Goal: Task Accomplishment & Management: Complete application form

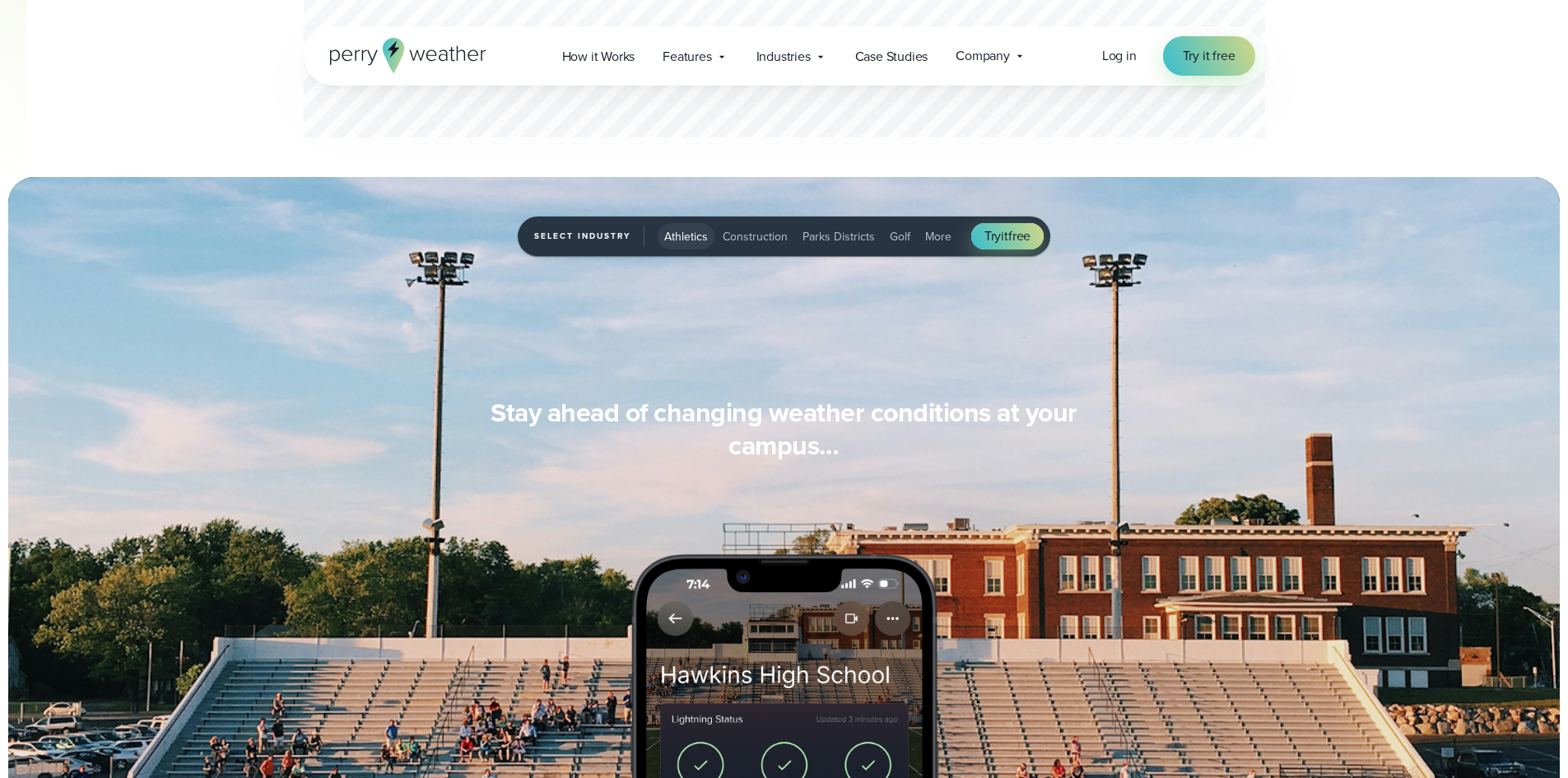
scroll to position [1234, 0]
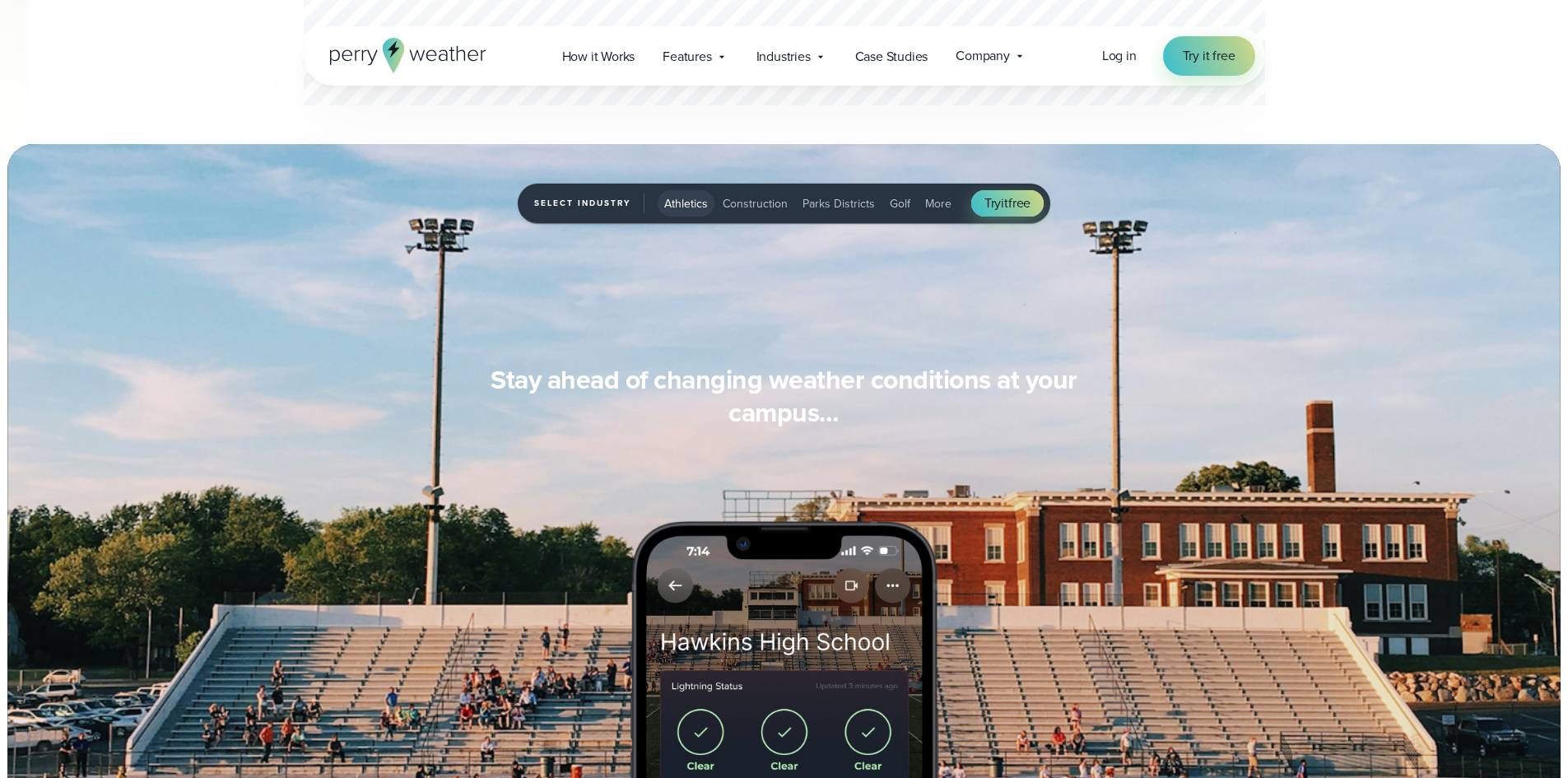
click at [899, 208] on span "Golf" at bounding box center [900, 203] width 21 height 17
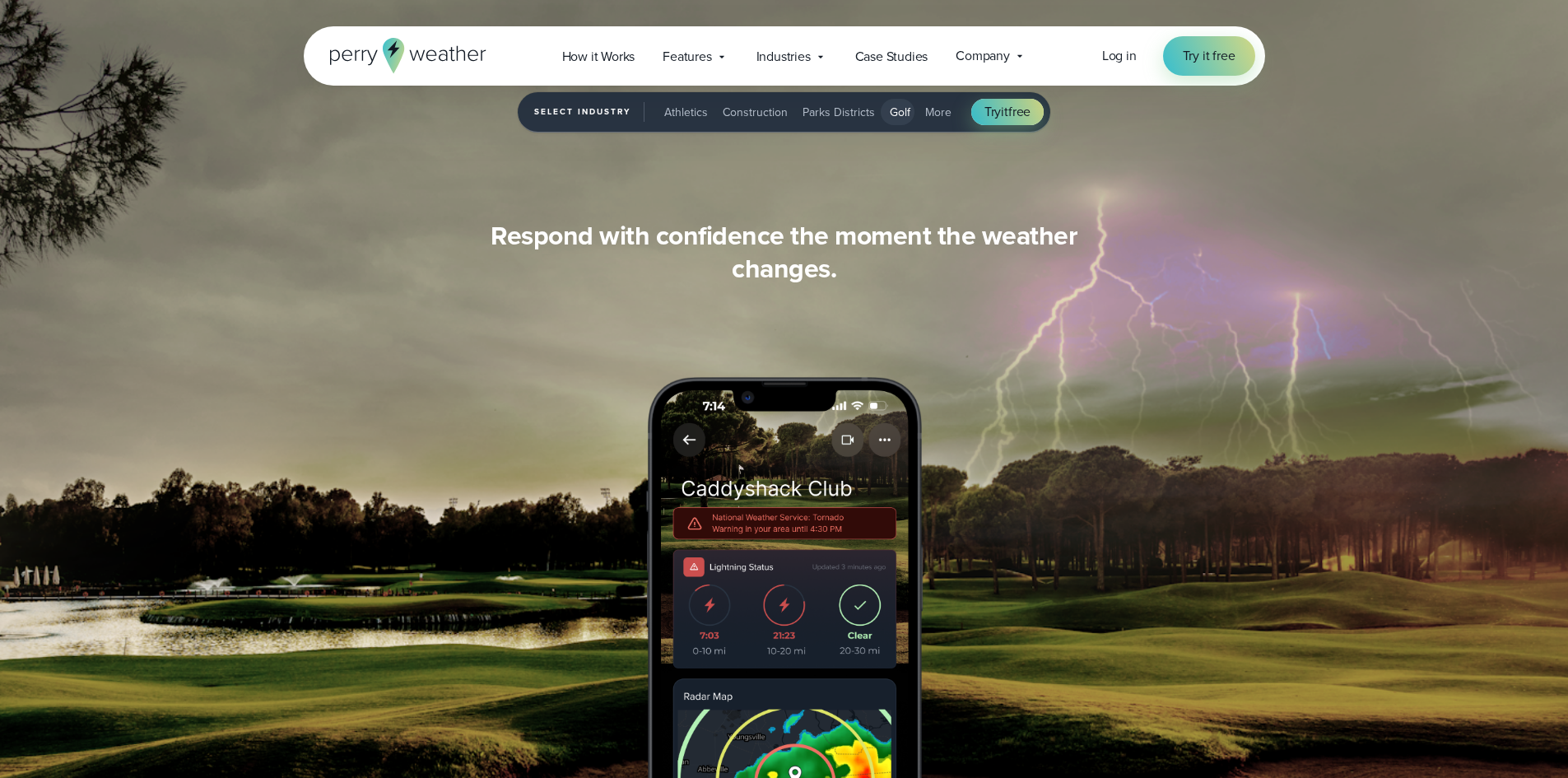
scroll to position [1563, 0]
click at [605, 61] on span "How it Works" at bounding box center [599, 56] width 73 height 20
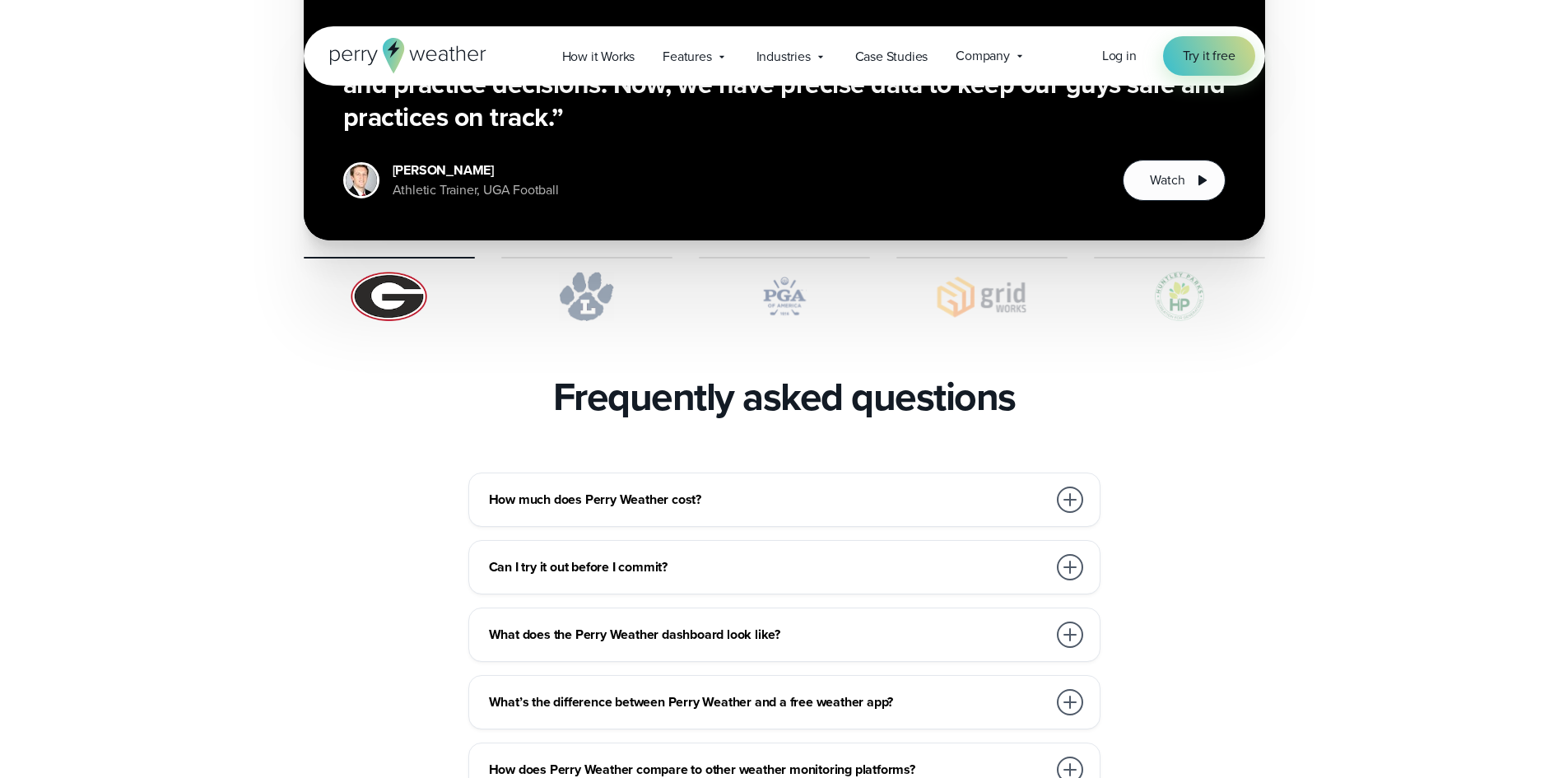
scroll to position [3456, 0]
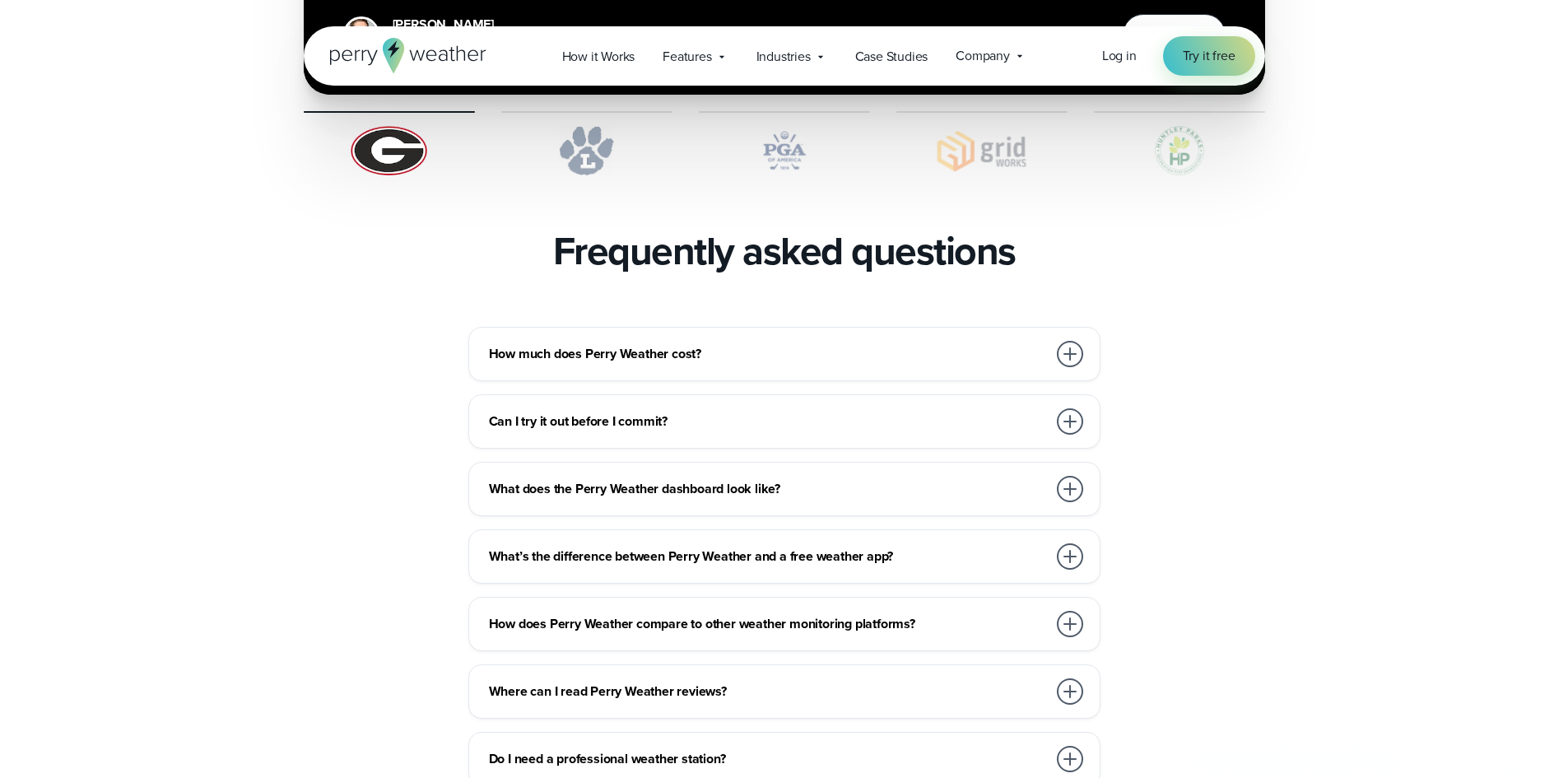
click at [1067, 341] on div at bounding box center [1070, 354] width 26 height 26
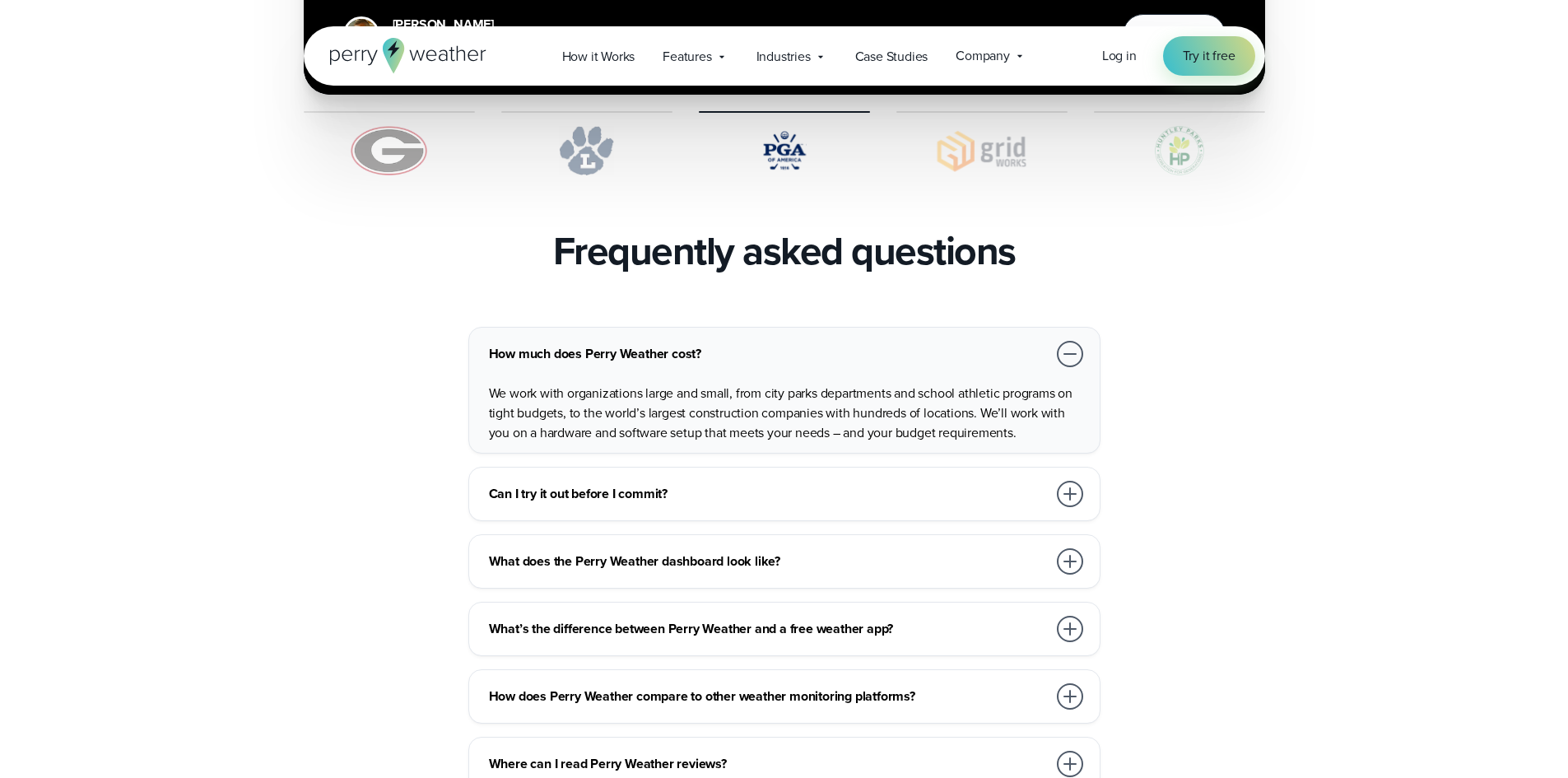
click at [1076, 480] on div at bounding box center [1070, 493] width 26 height 26
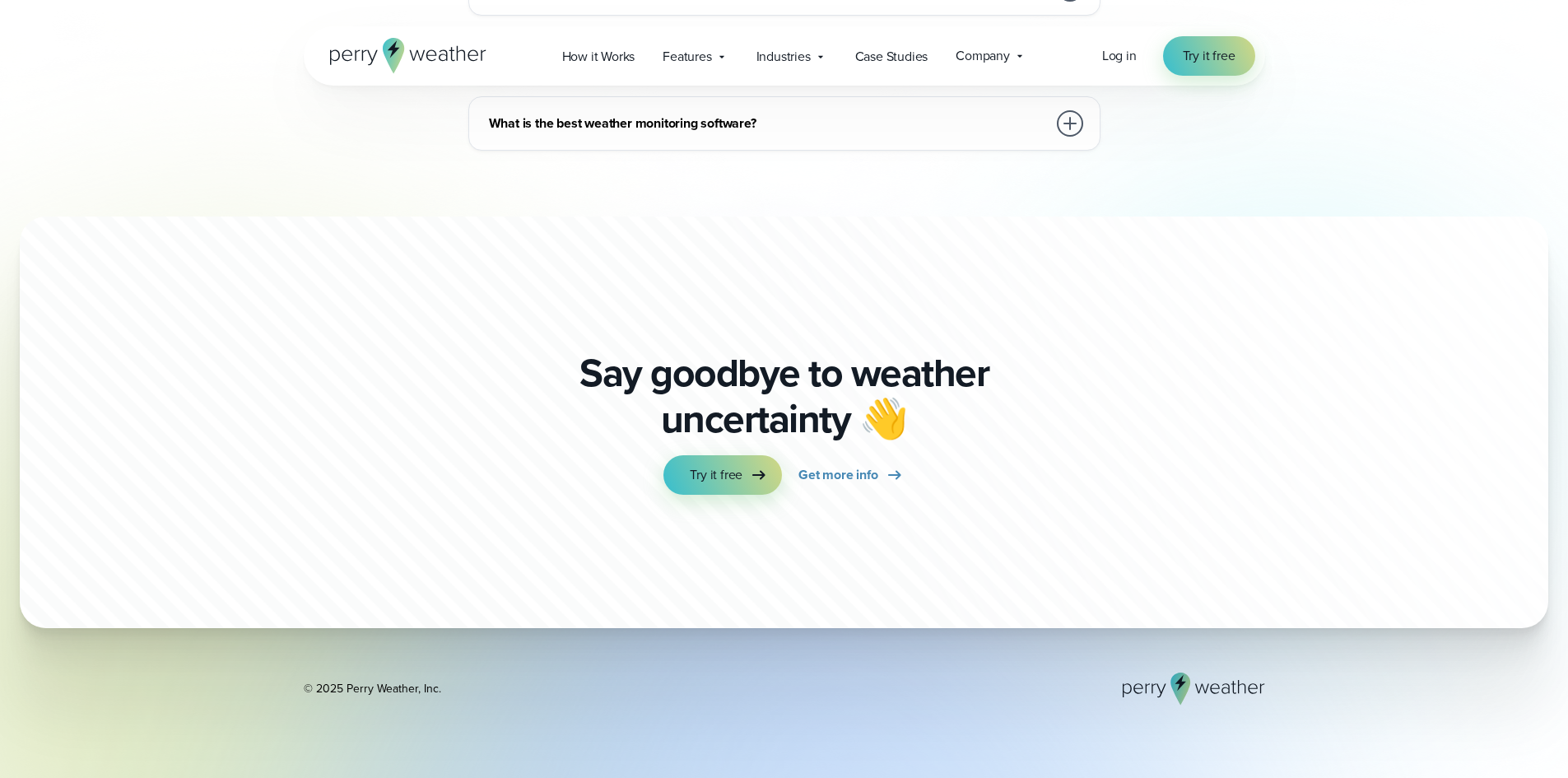
scroll to position [4580, 0]
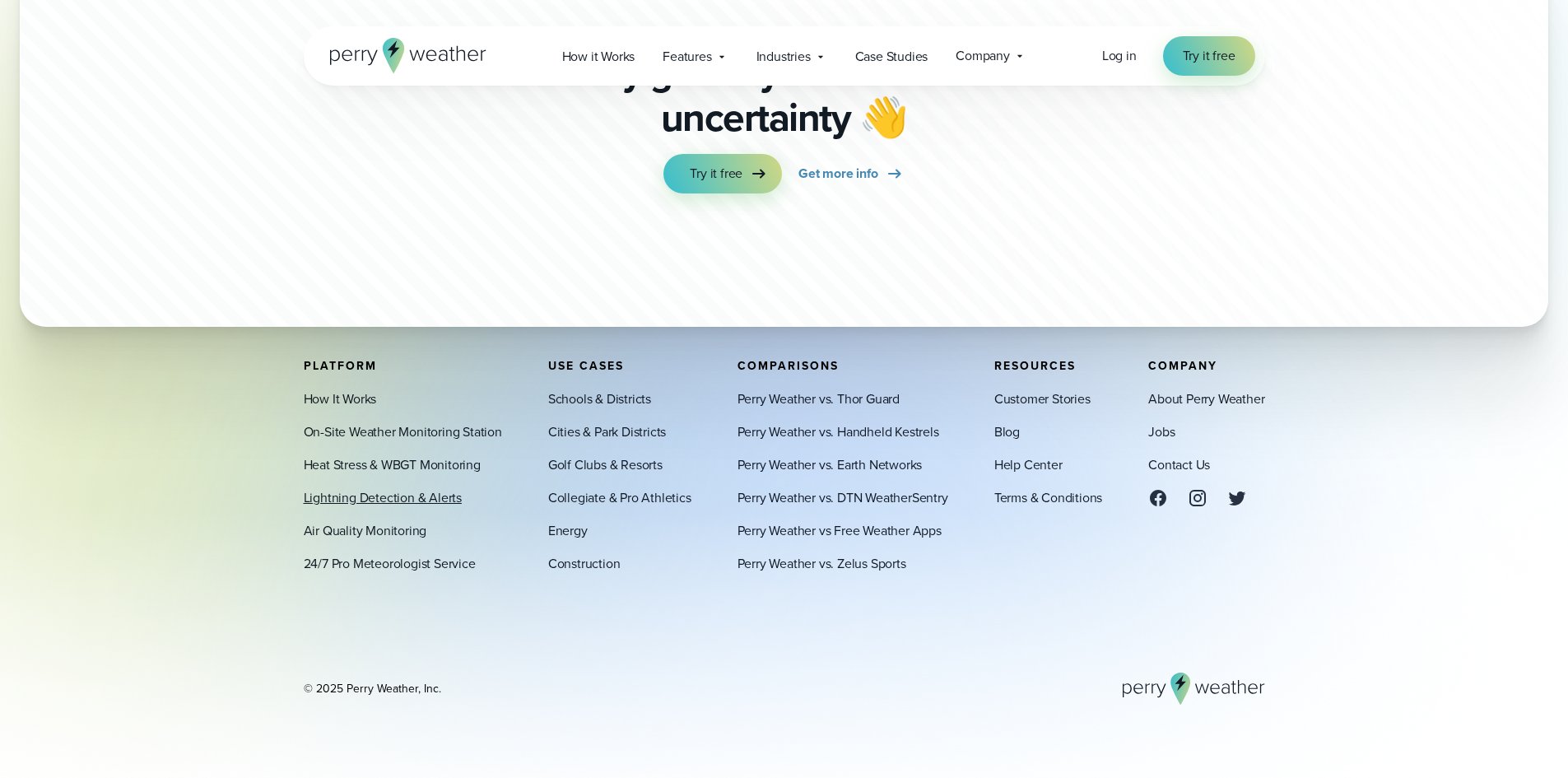
click at [382, 497] on link "Lightning Detection & Alerts" at bounding box center [382, 497] width 158 height 20
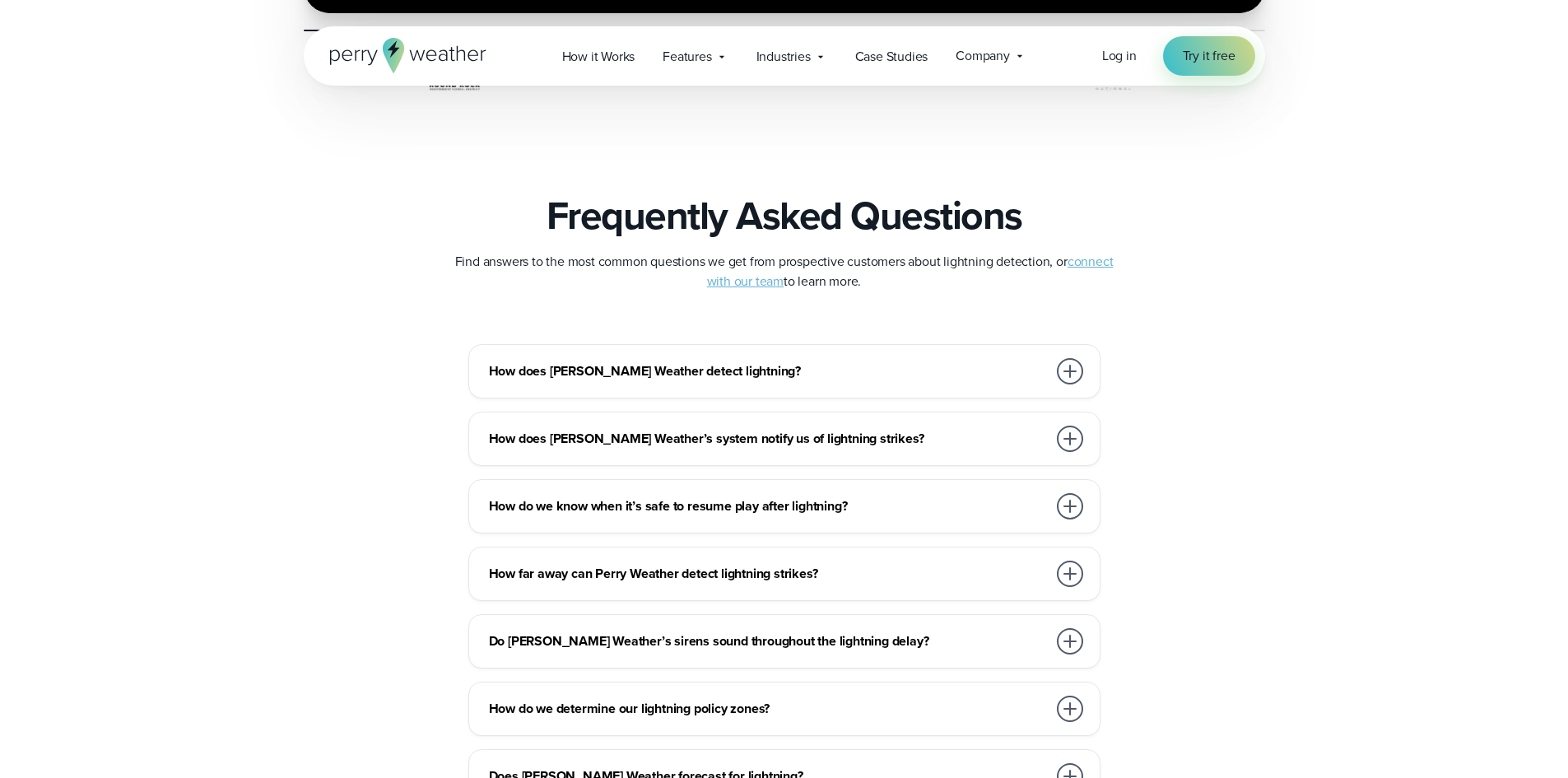
scroll to position [3620, 0]
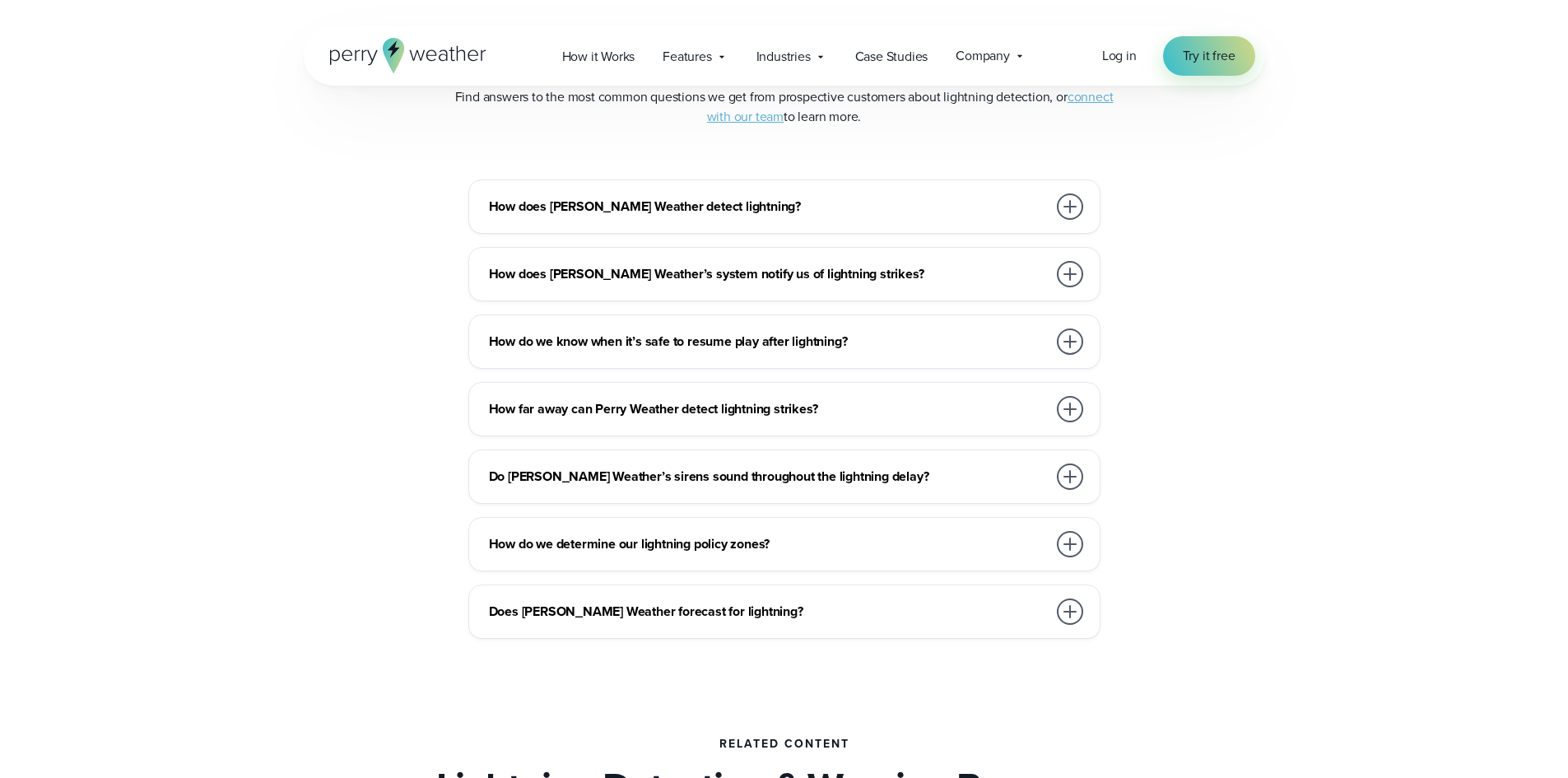
click at [1066, 208] on div at bounding box center [1070, 207] width 26 height 26
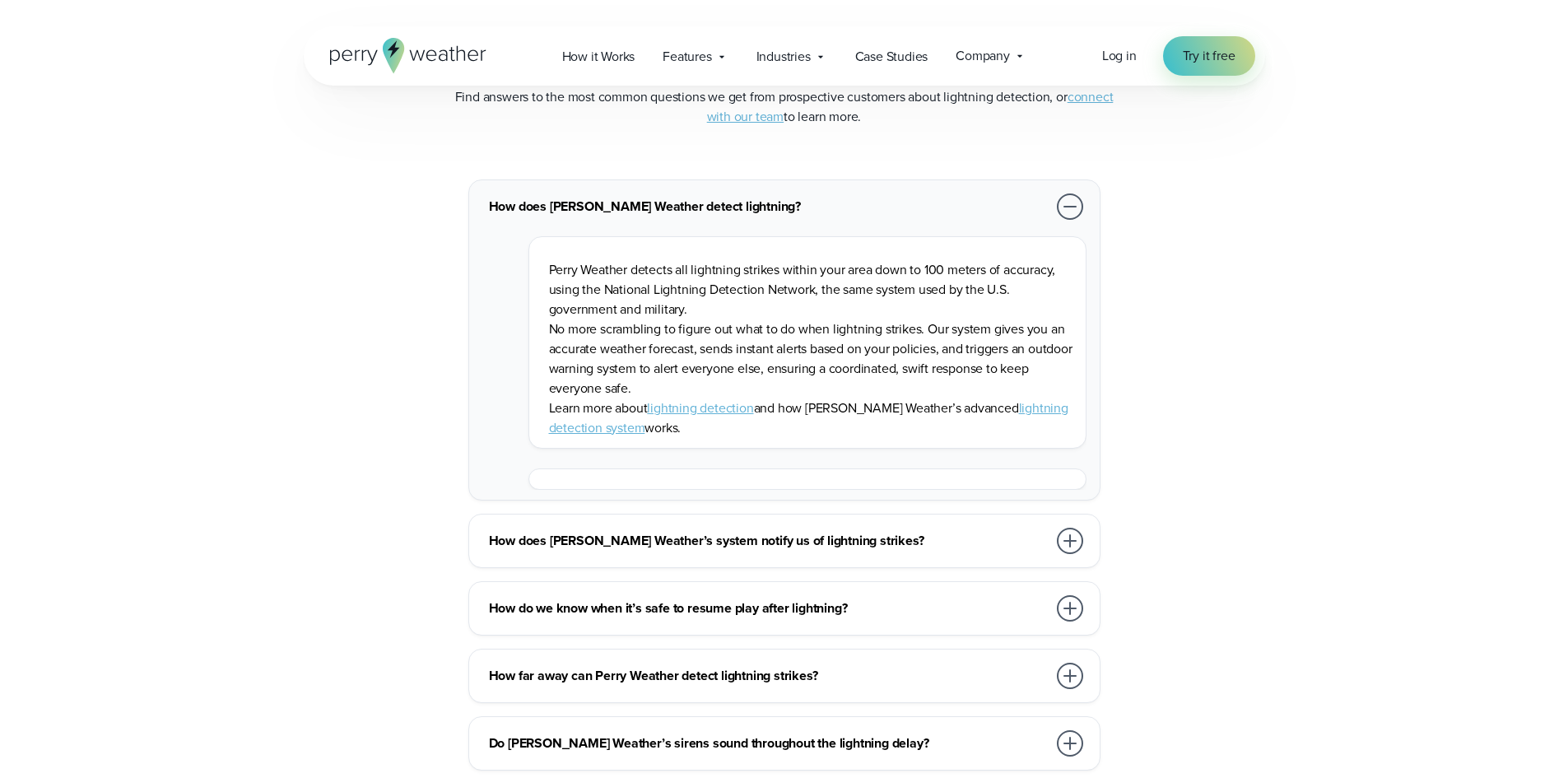
click at [1066, 208] on div at bounding box center [1070, 207] width 26 height 26
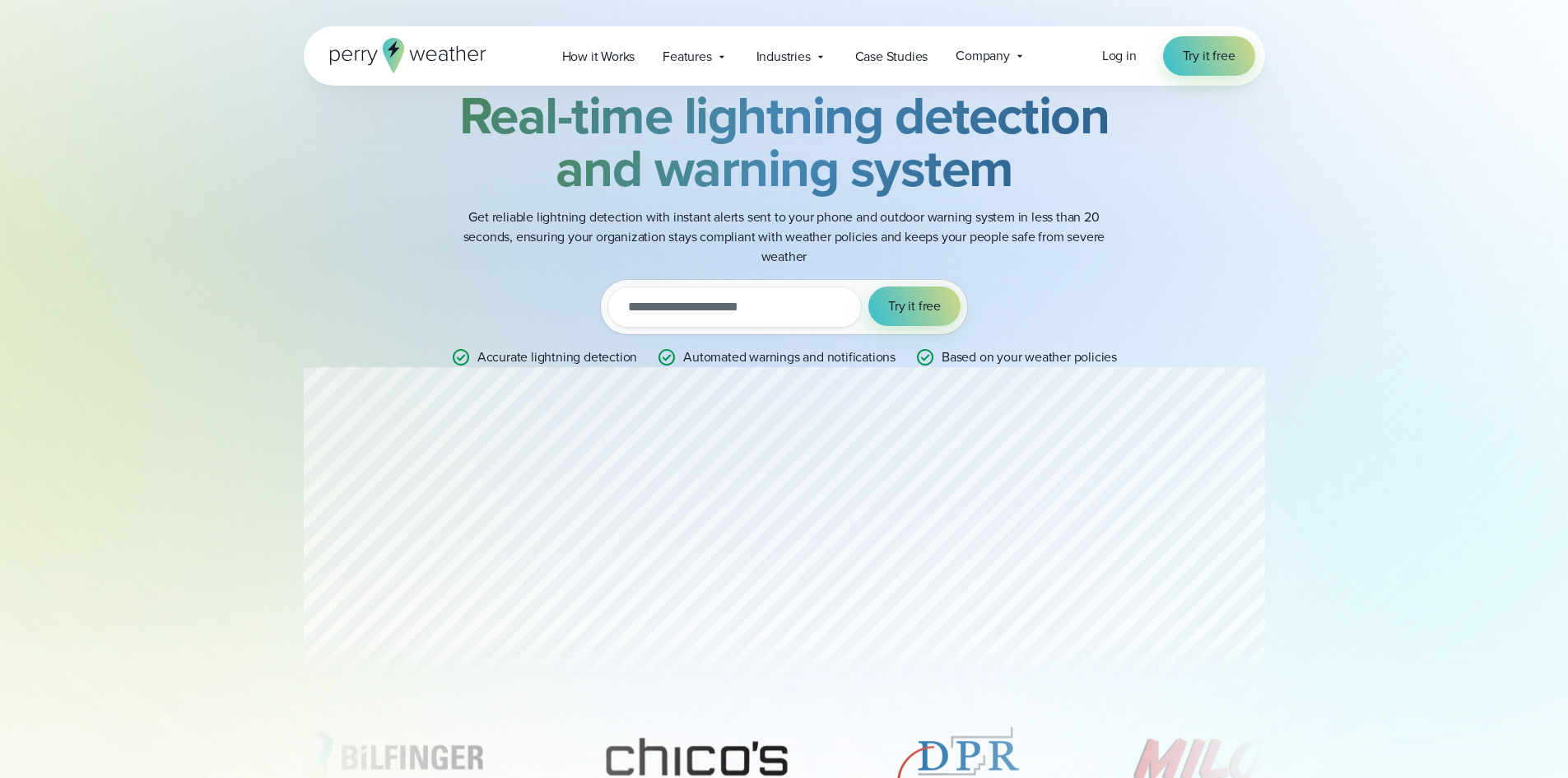
scroll to position [0, 0]
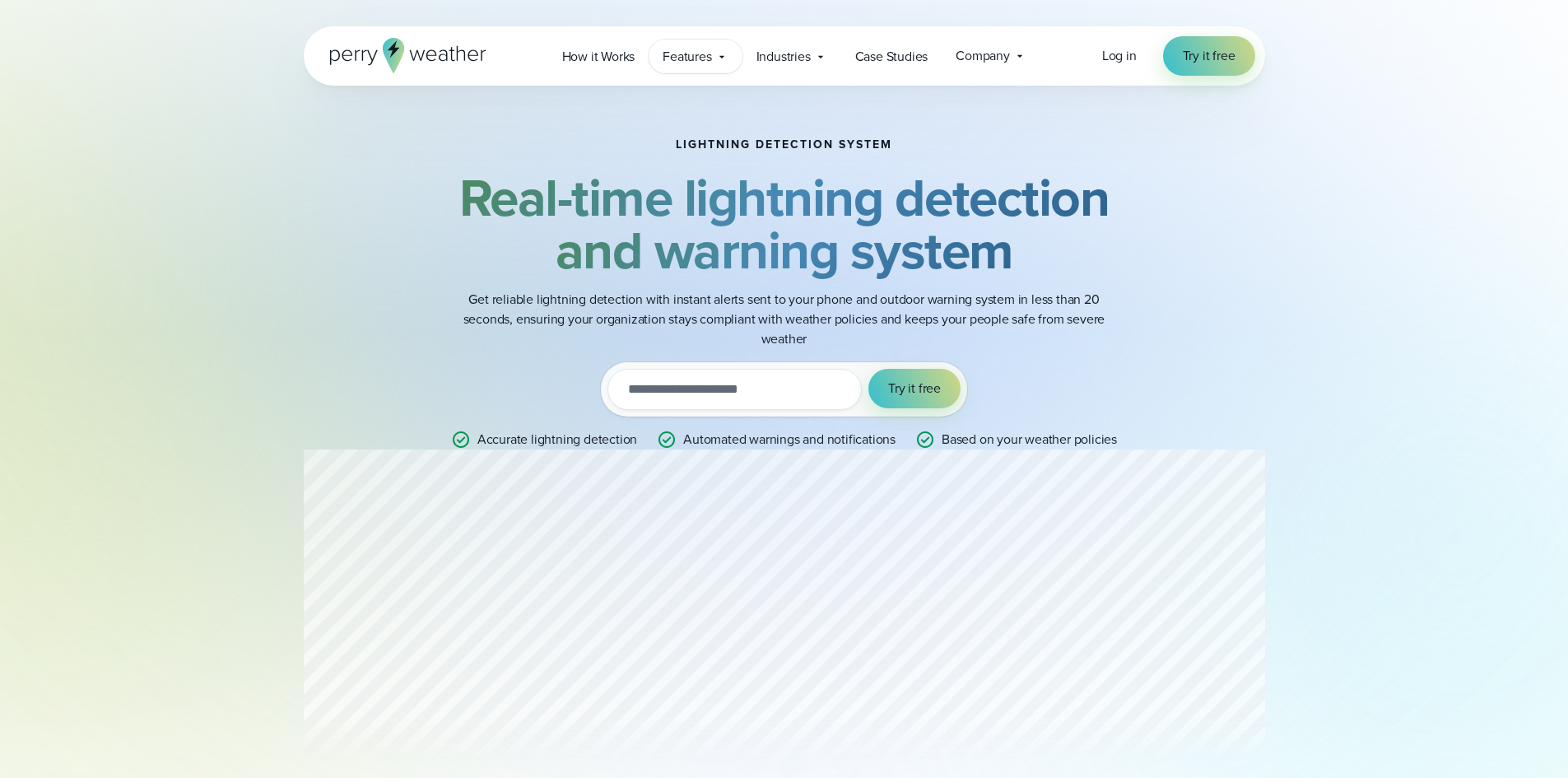
click at [730, 60] on div "Features Explore All Features Explore Perry Weather's on-site weather hardware …" at bounding box center [695, 56] width 93 height 34
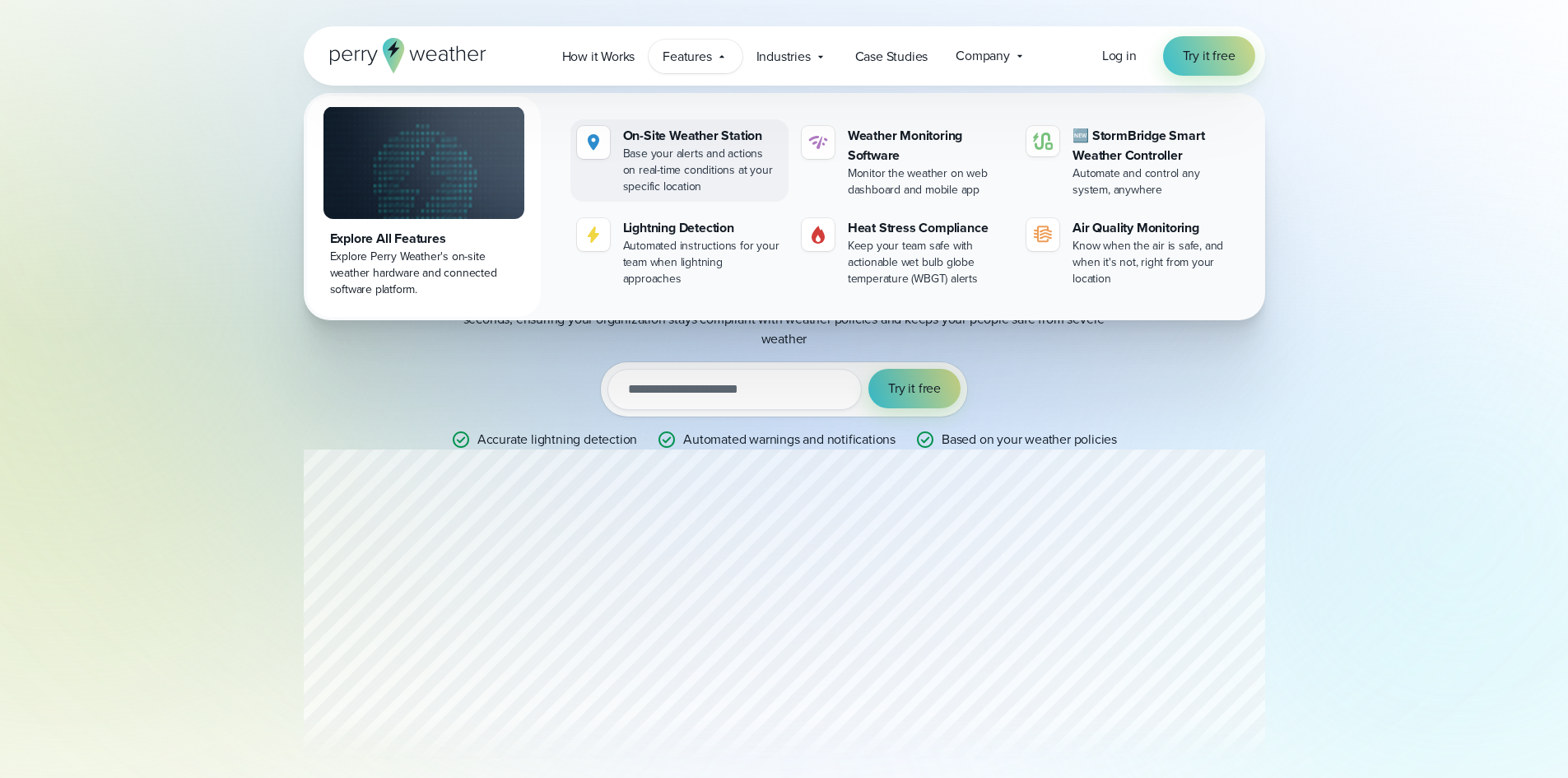
click at [704, 148] on div "Base your alerts and actions on real-time conditions at your specific location" at bounding box center [703, 170] width 159 height 50
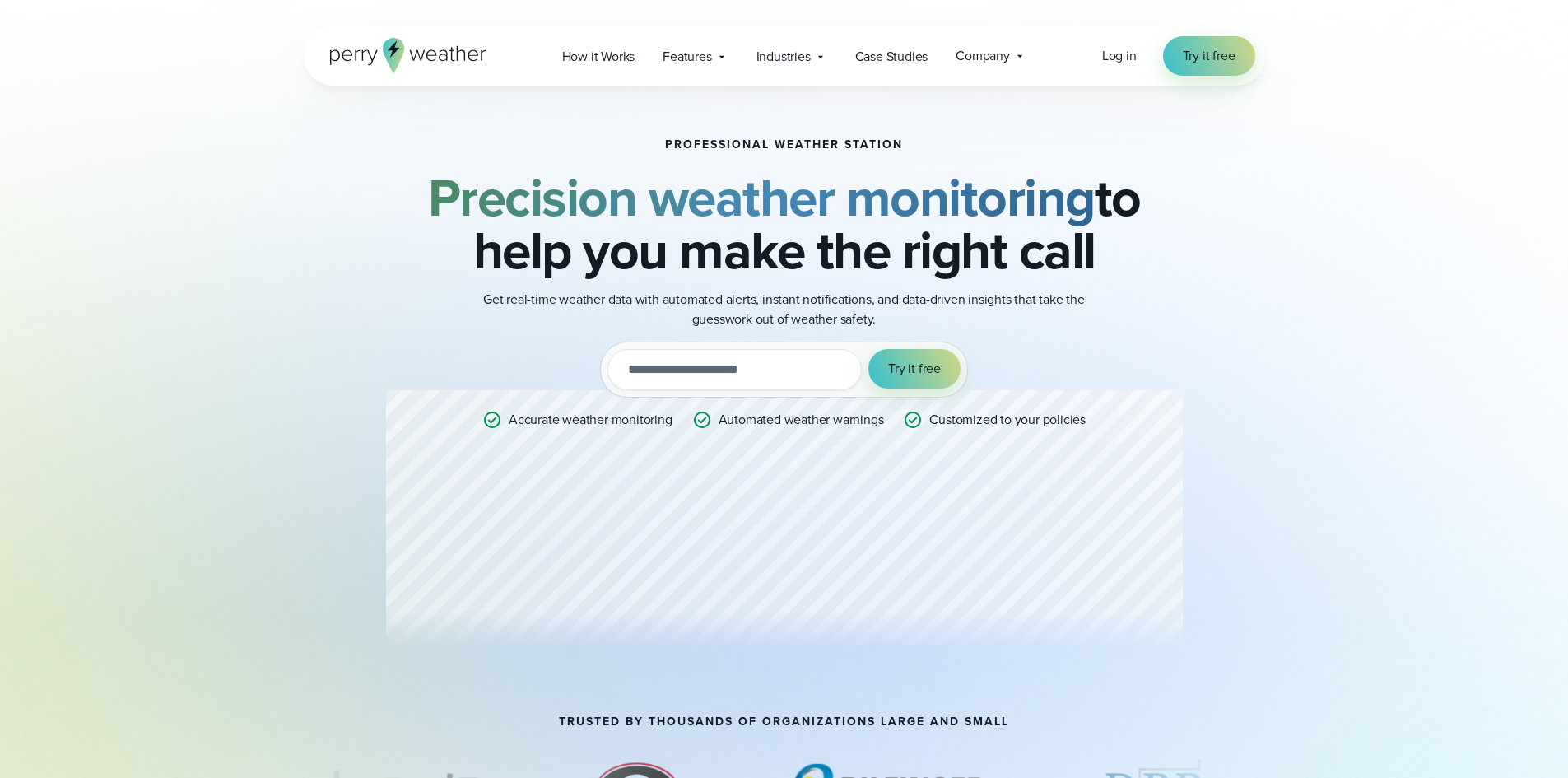
click at [520, 537] on div "Professional Weather Station Precision weather monitoring to help you make the …" at bounding box center [784, 401] width 797 height 524
click at [617, 54] on span "How it Works" at bounding box center [599, 56] width 73 height 20
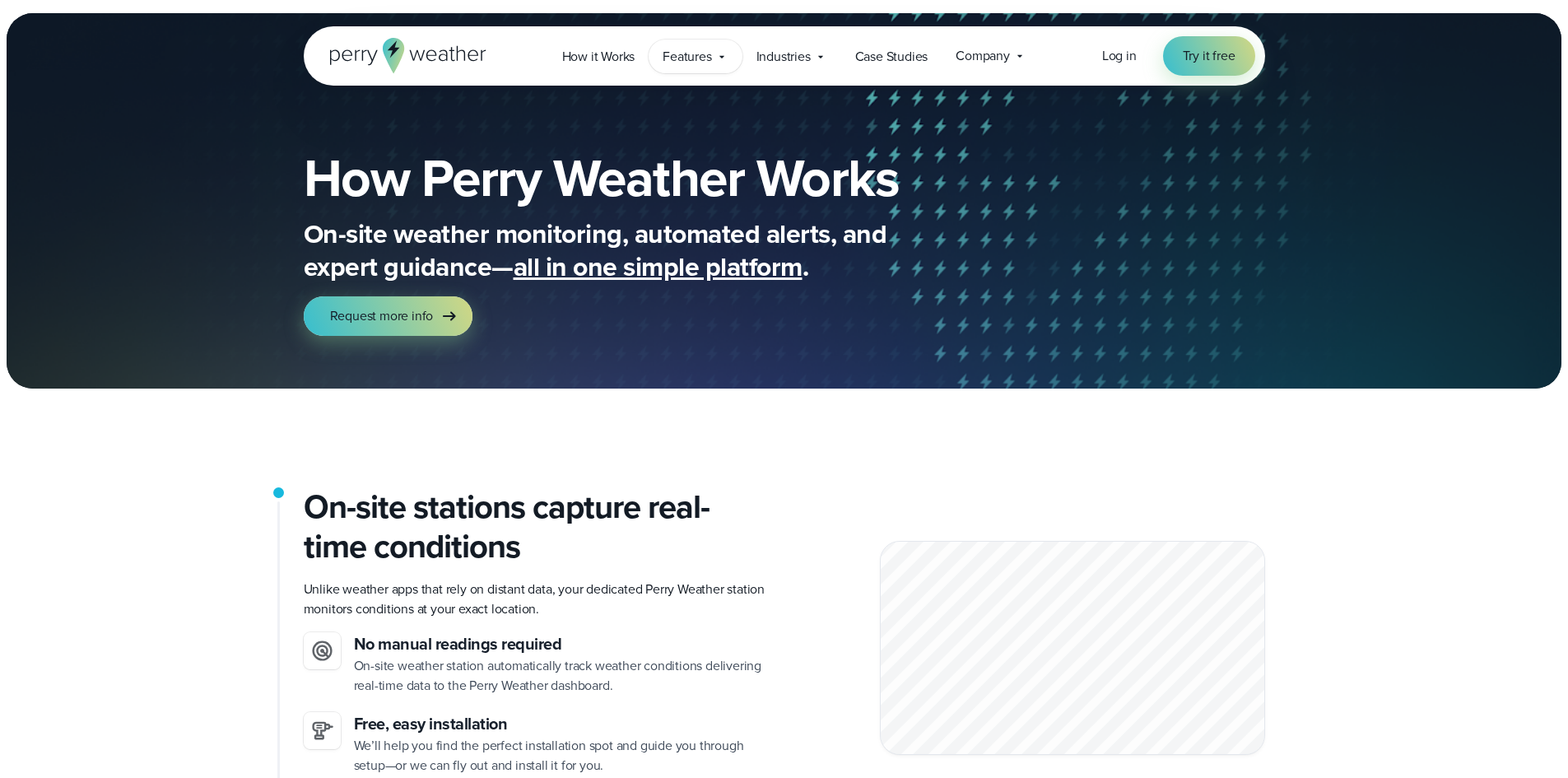
click at [729, 52] on icon at bounding box center [722, 57] width 13 height 13
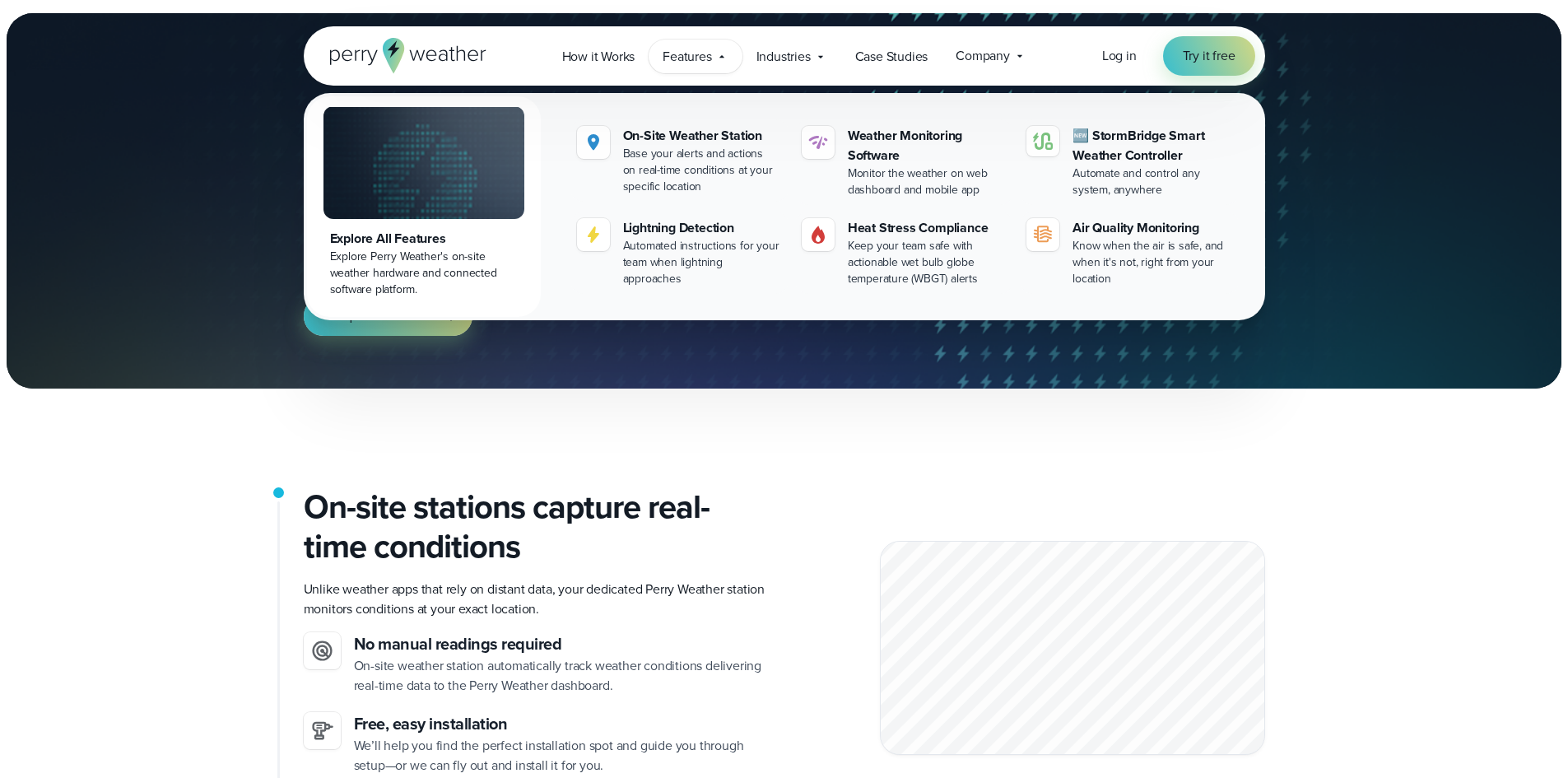
click at [155, 251] on div "How Perry Weather Works On-site weather monitoring, automated alerts, and exper…" at bounding box center [784, 200] width 1568 height 375
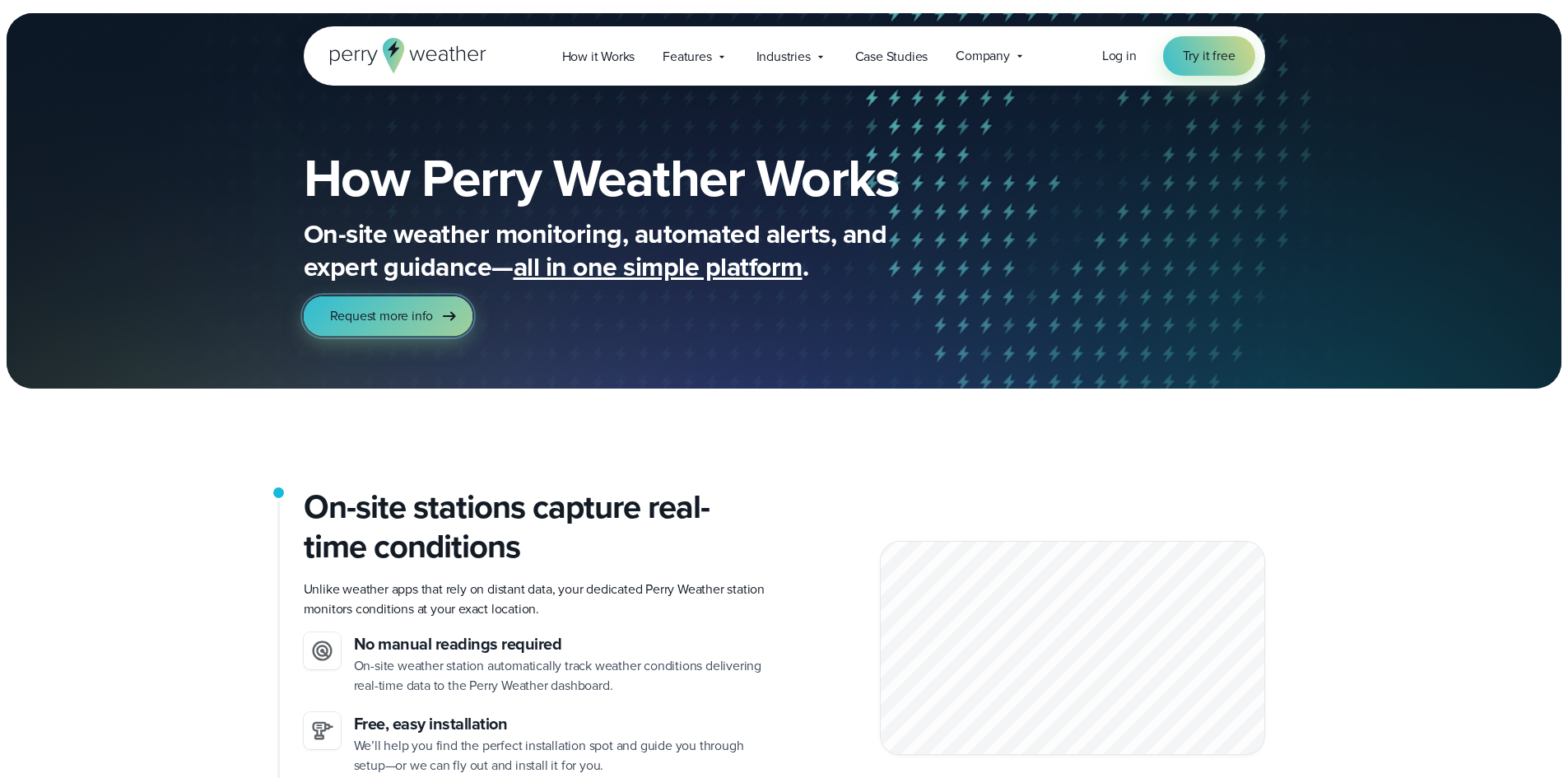
click at [438, 317] on link "Request more info" at bounding box center [388, 316] width 170 height 39
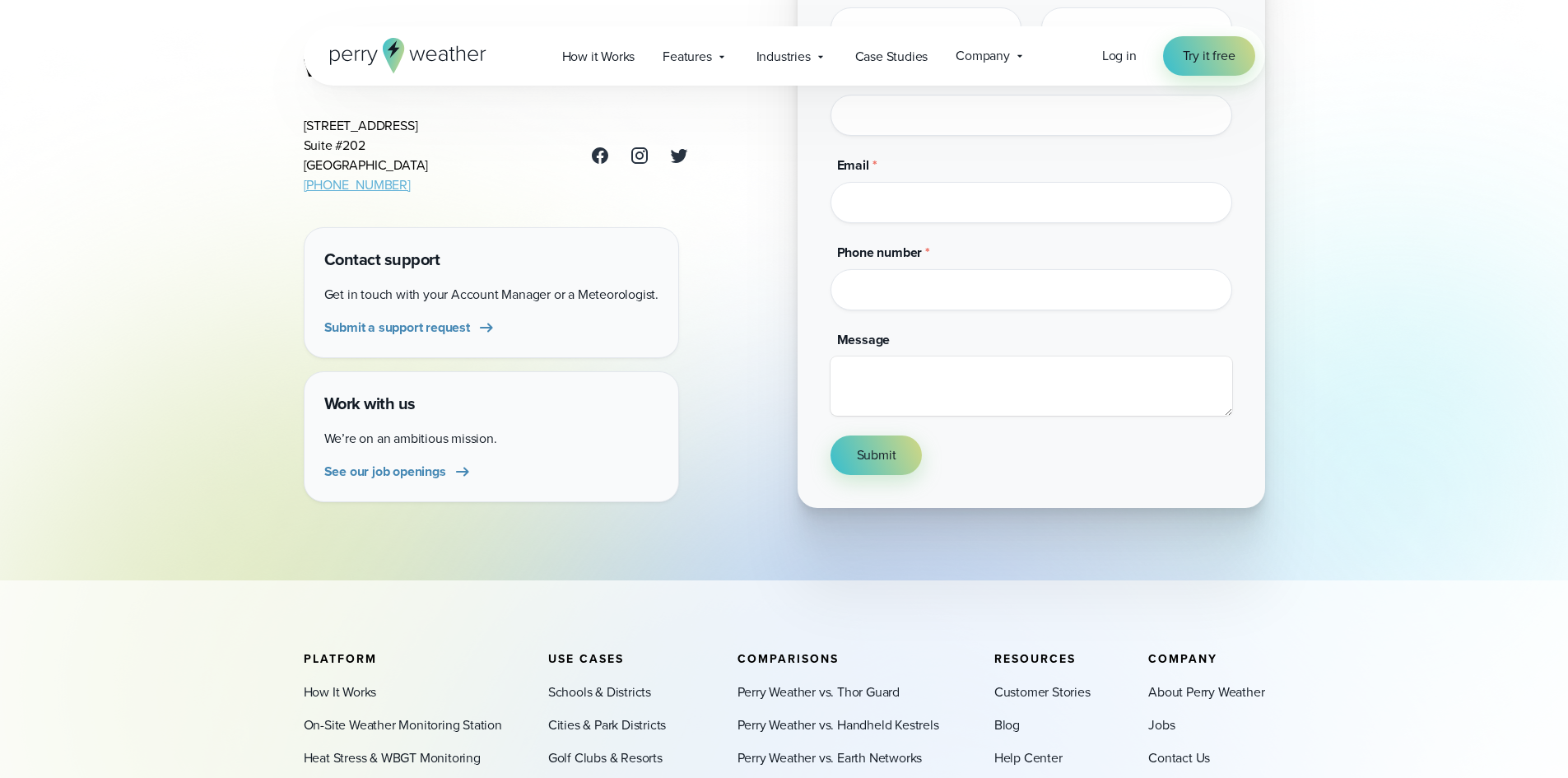
scroll to position [411, 0]
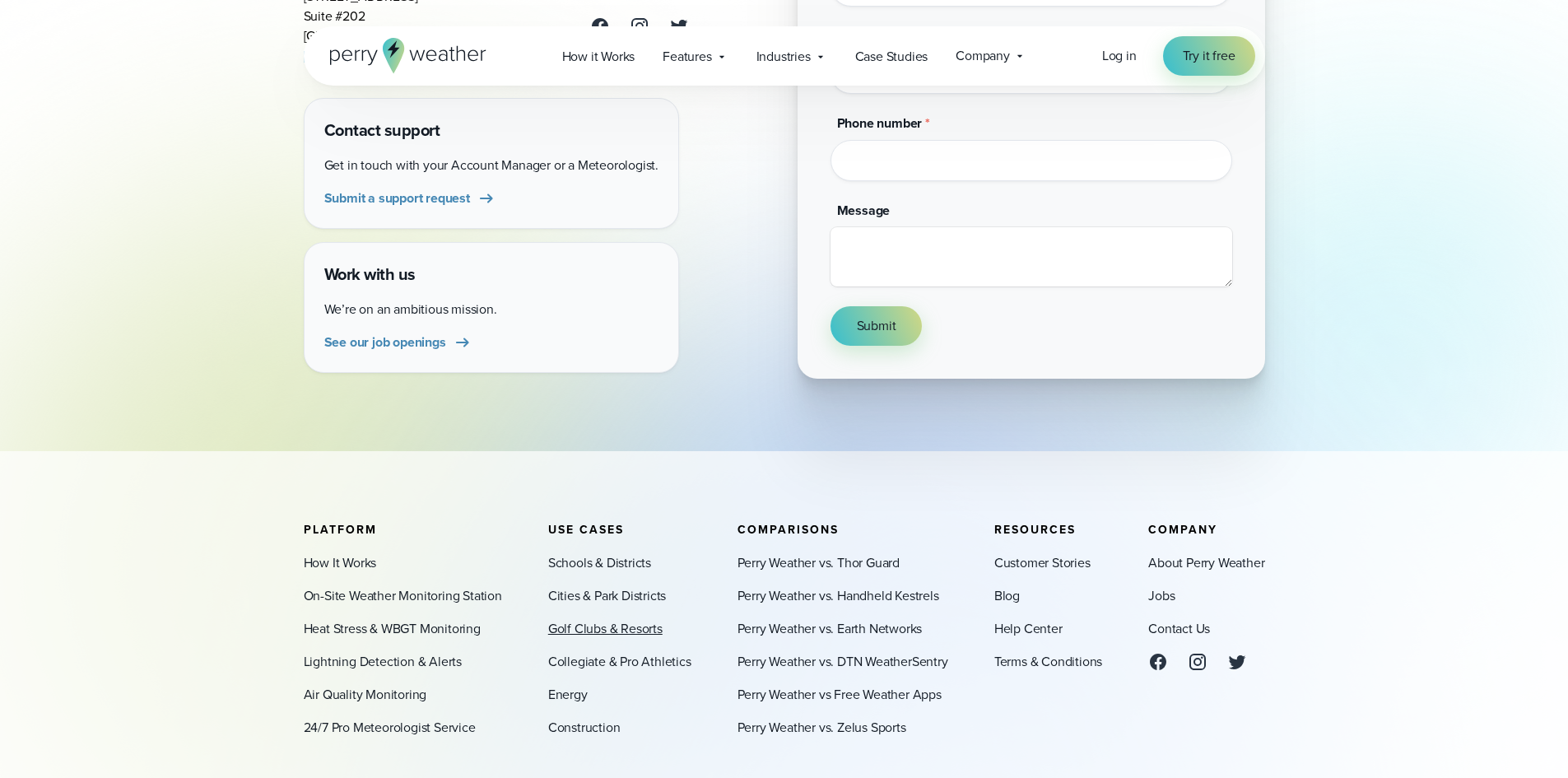
click at [615, 628] on link "Golf Clubs & Resorts" at bounding box center [605, 628] width 114 height 20
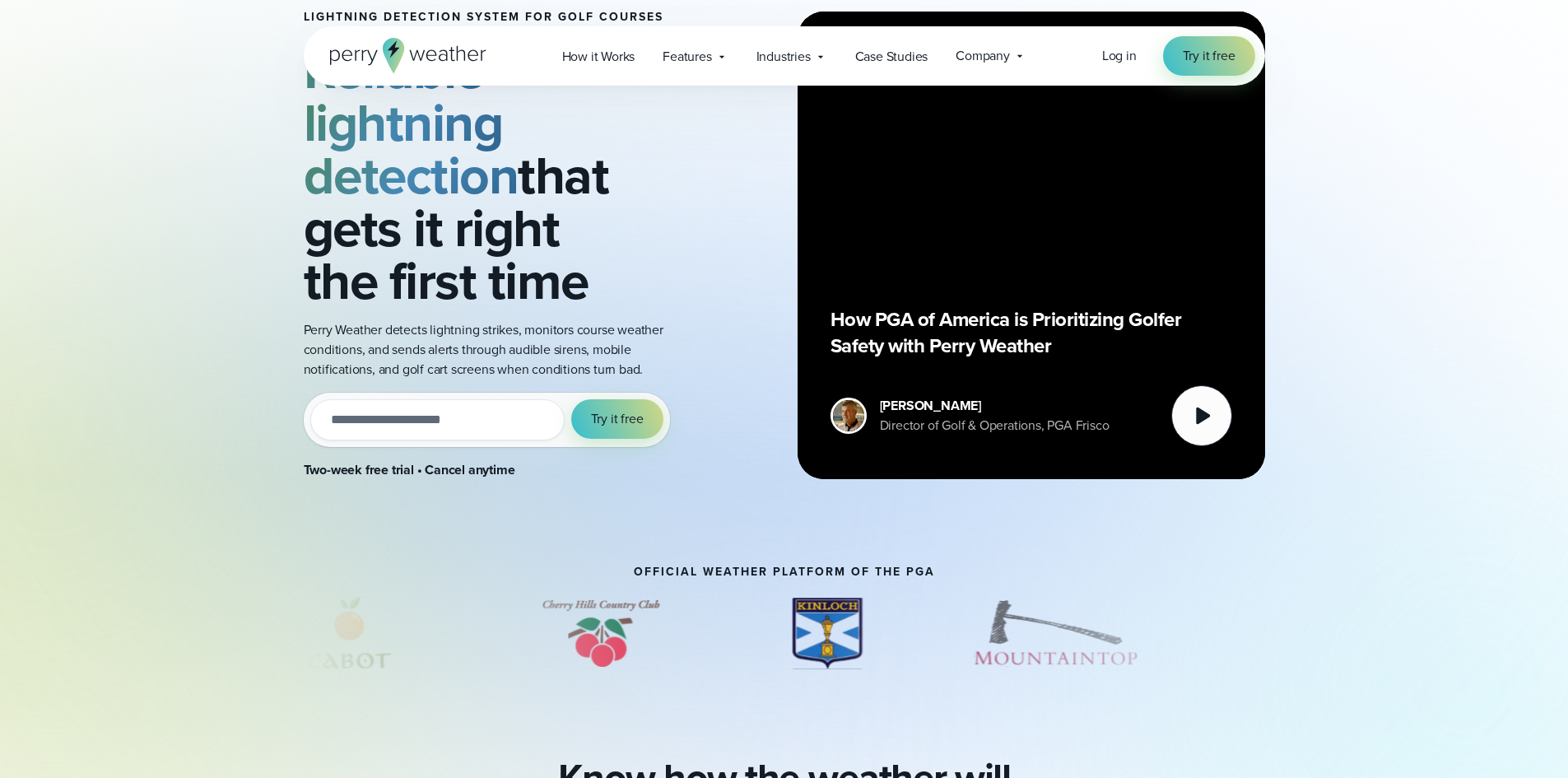
scroll to position [247, 0]
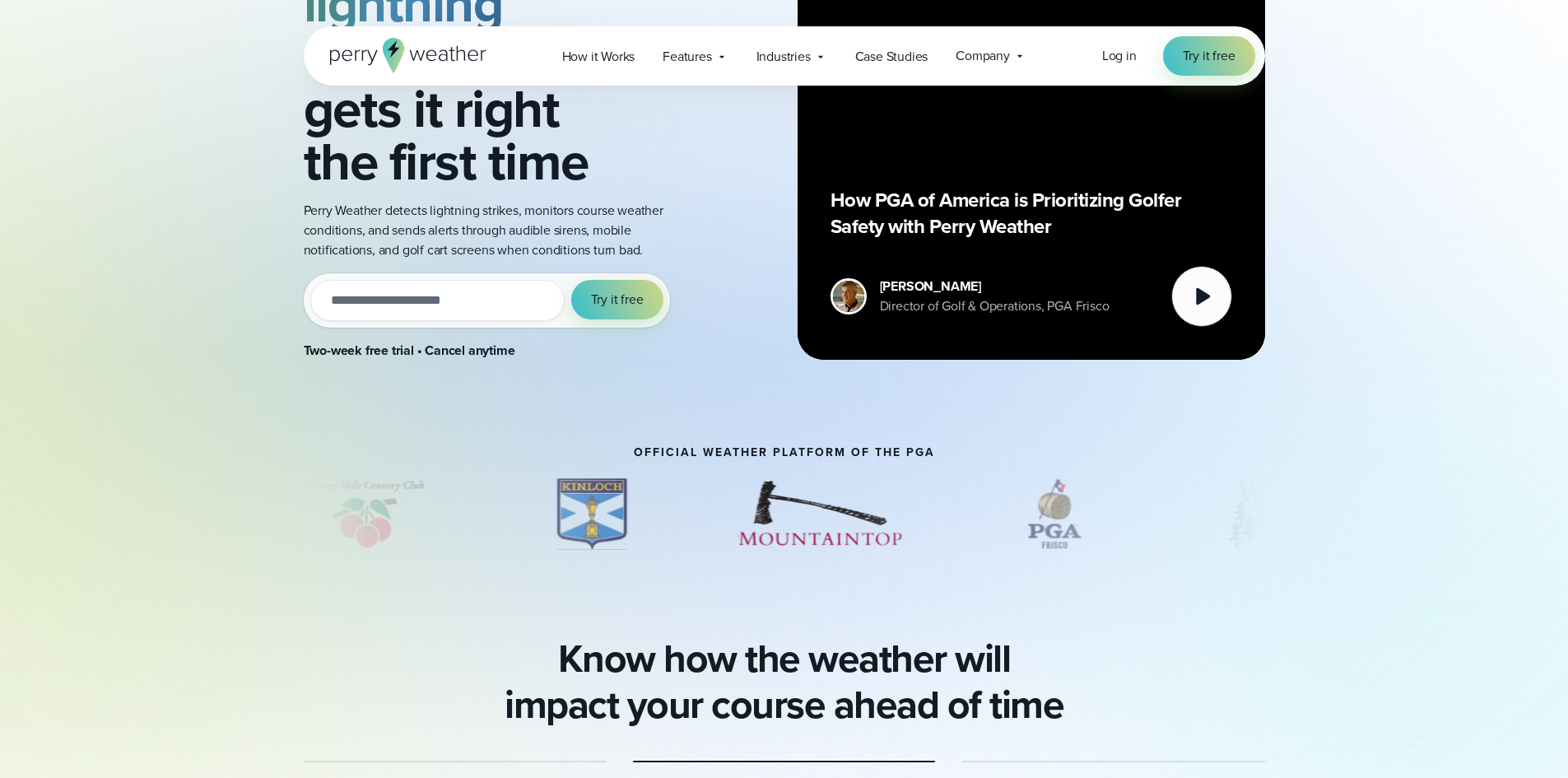
click at [396, 508] on img "2 of 13" at bounding box center [364, 513] width 192 height 82
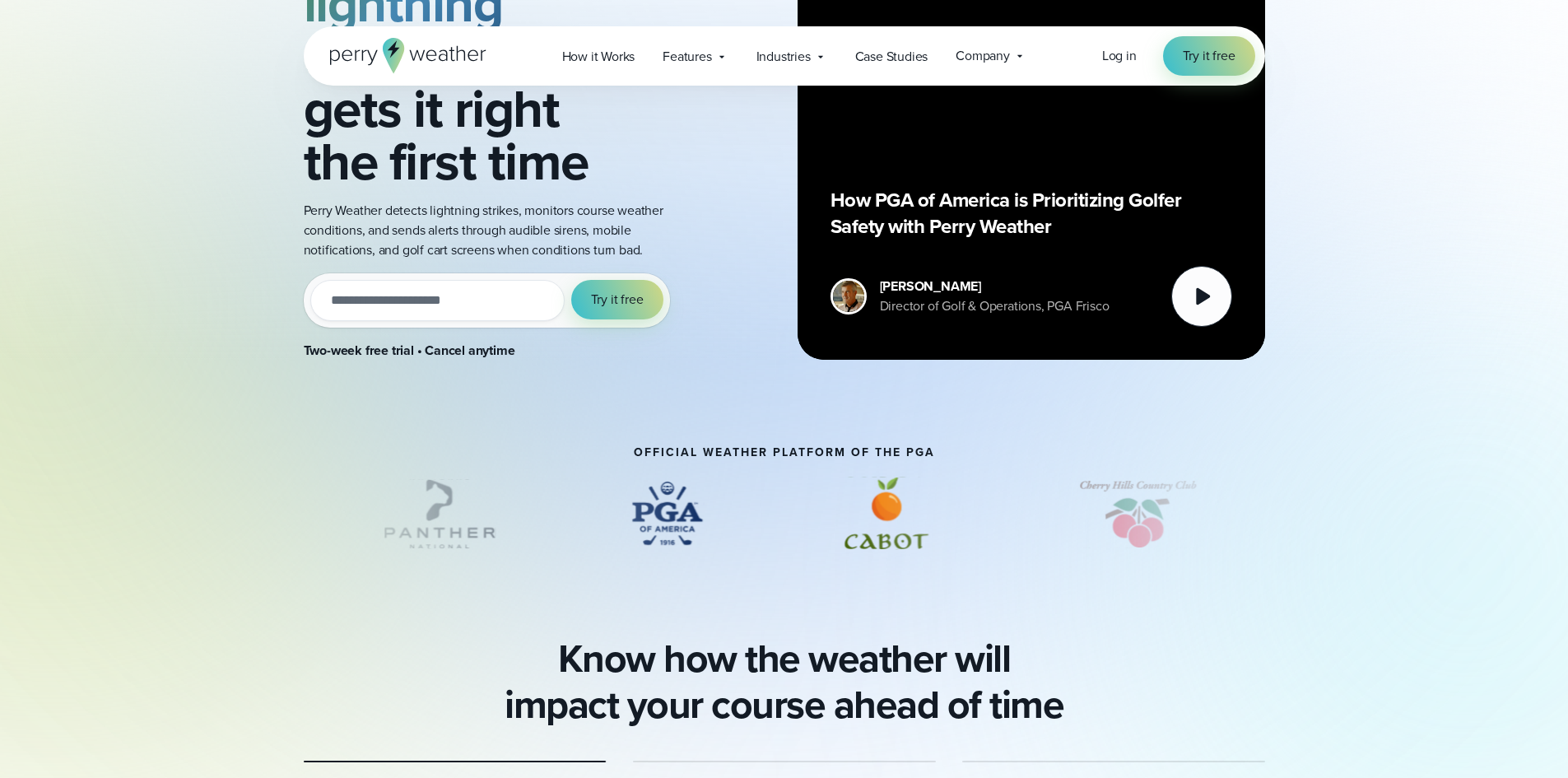
click at [1151, 514] on img "2 of 13" at bounding box center [1137, 513] width 192 height 82
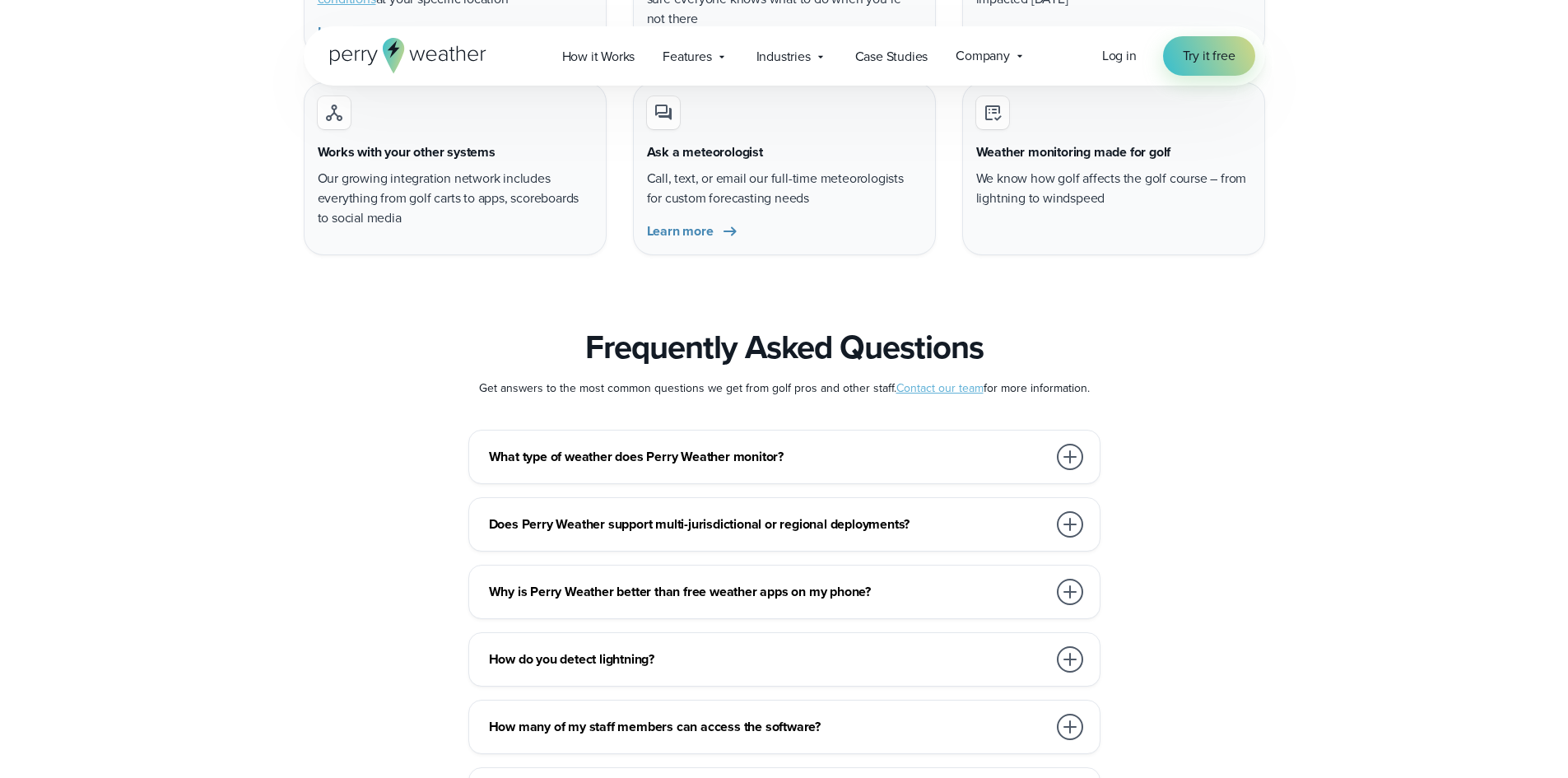
scroll to position [6335, 0]
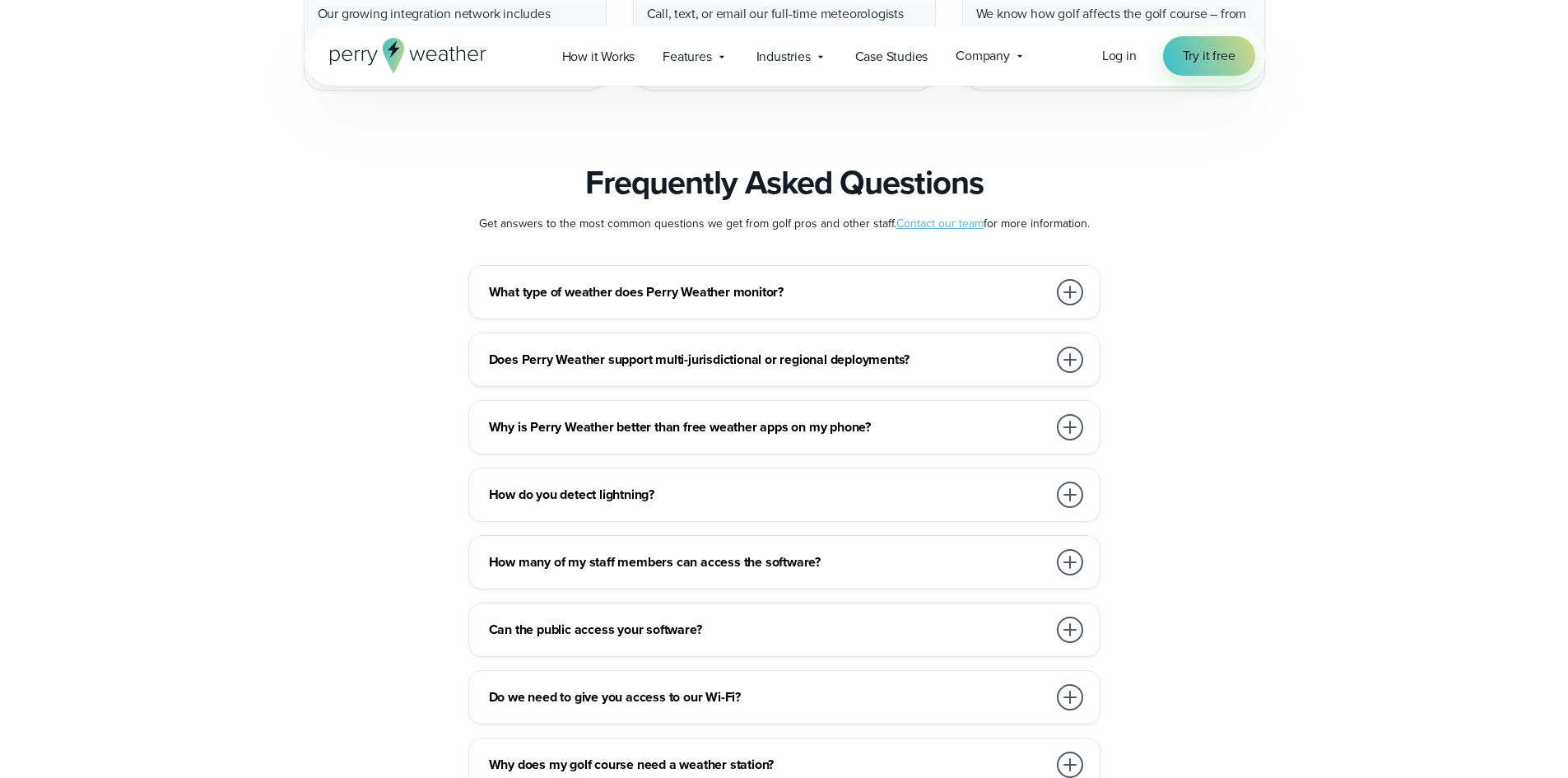
click at [1062, 549] on div at bounding box center [1070, 562] width 26 height 26
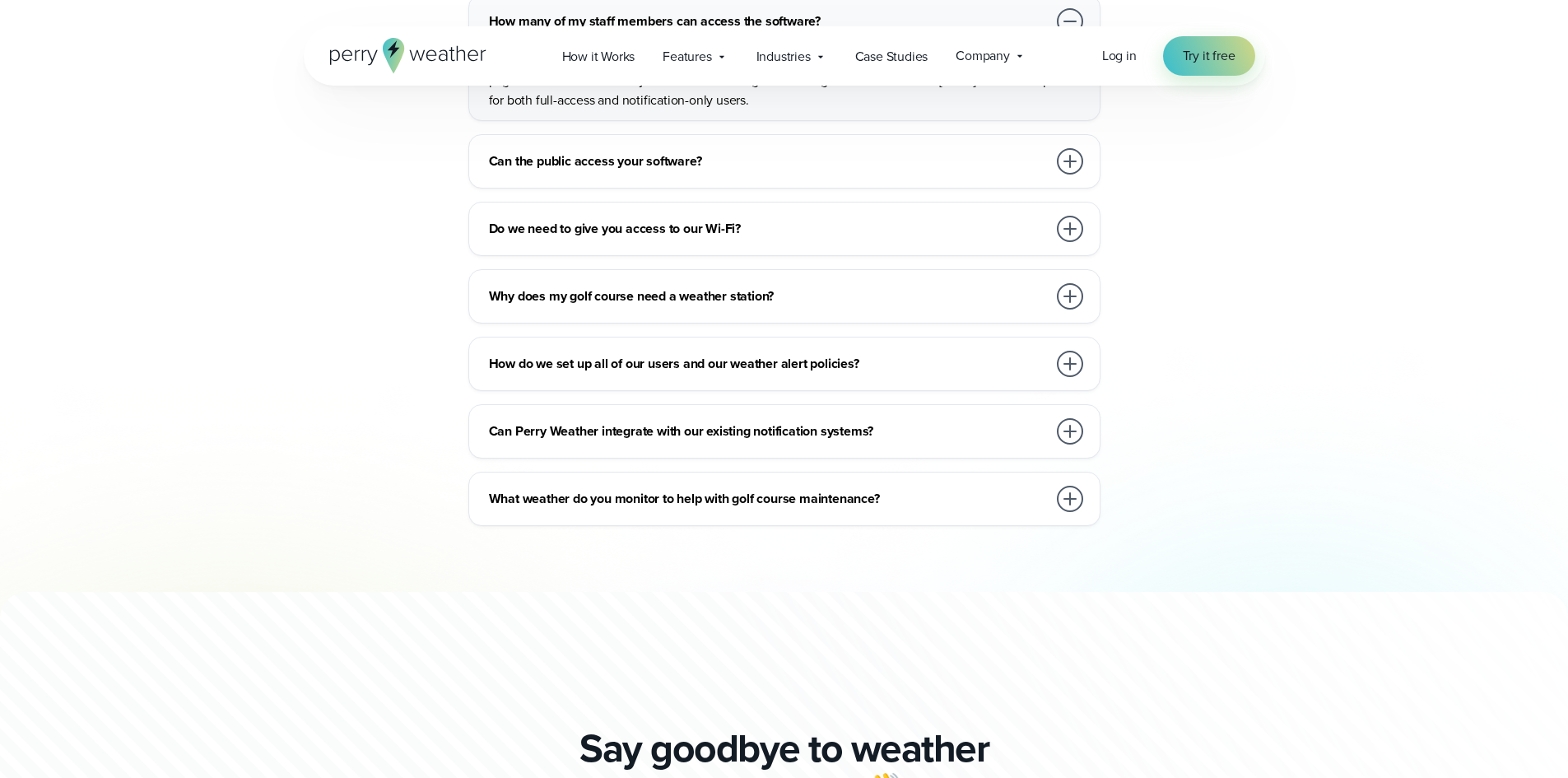
scroll to position [6912, 0]
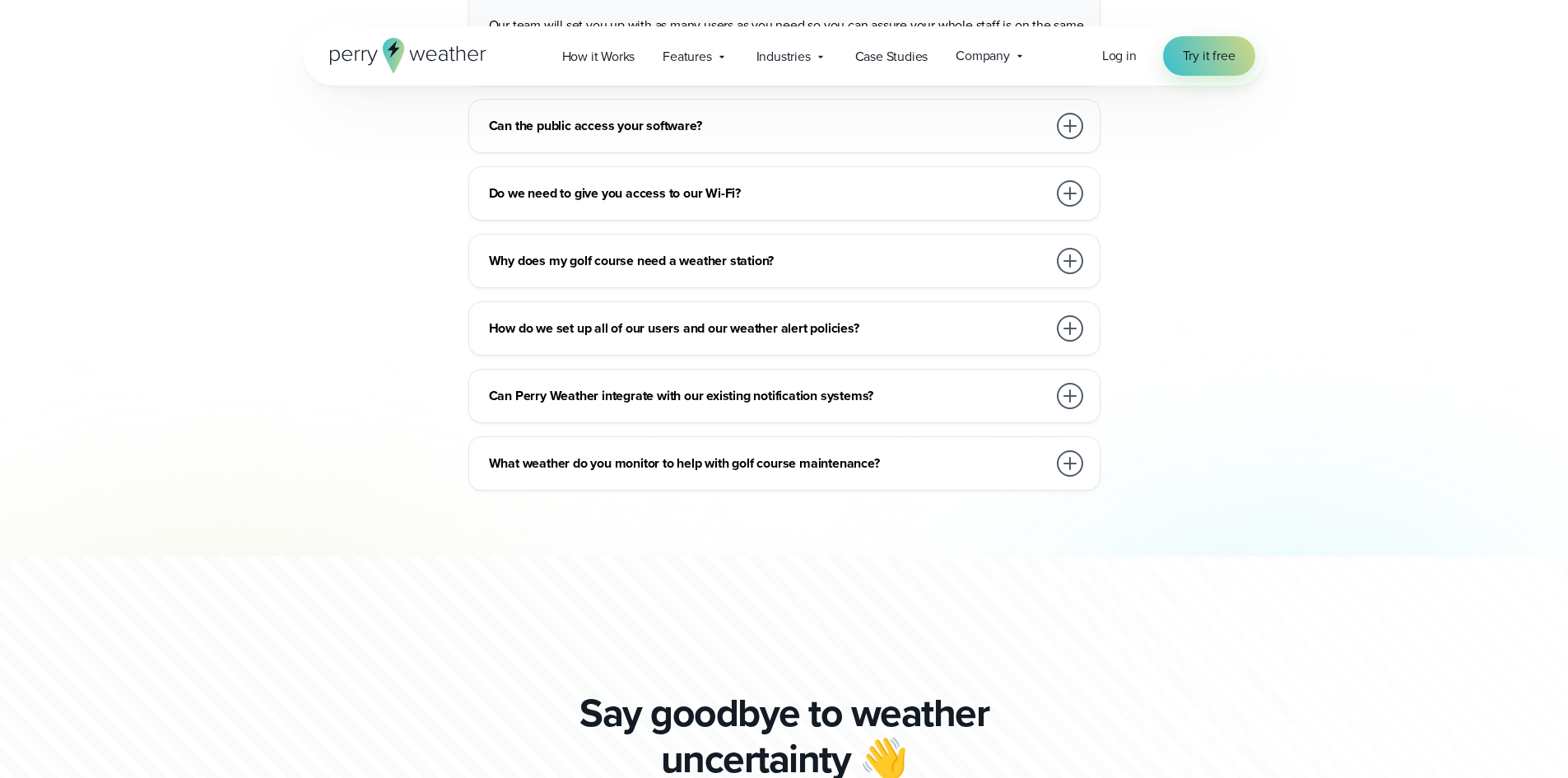
click at [1075, 383] on div at bounding box center [1070, 396] width 26 height 26
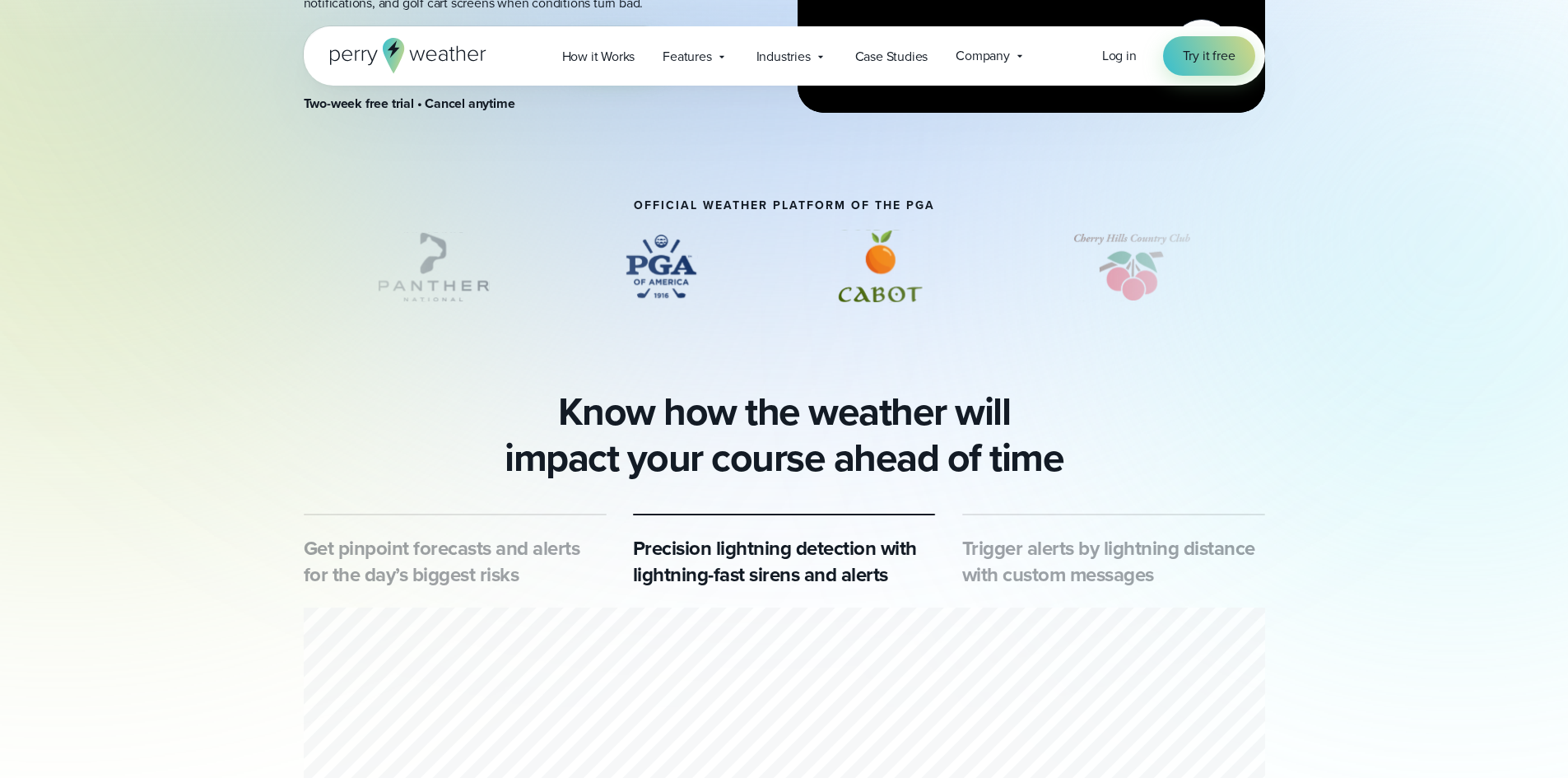
scroll to position [0, 0]
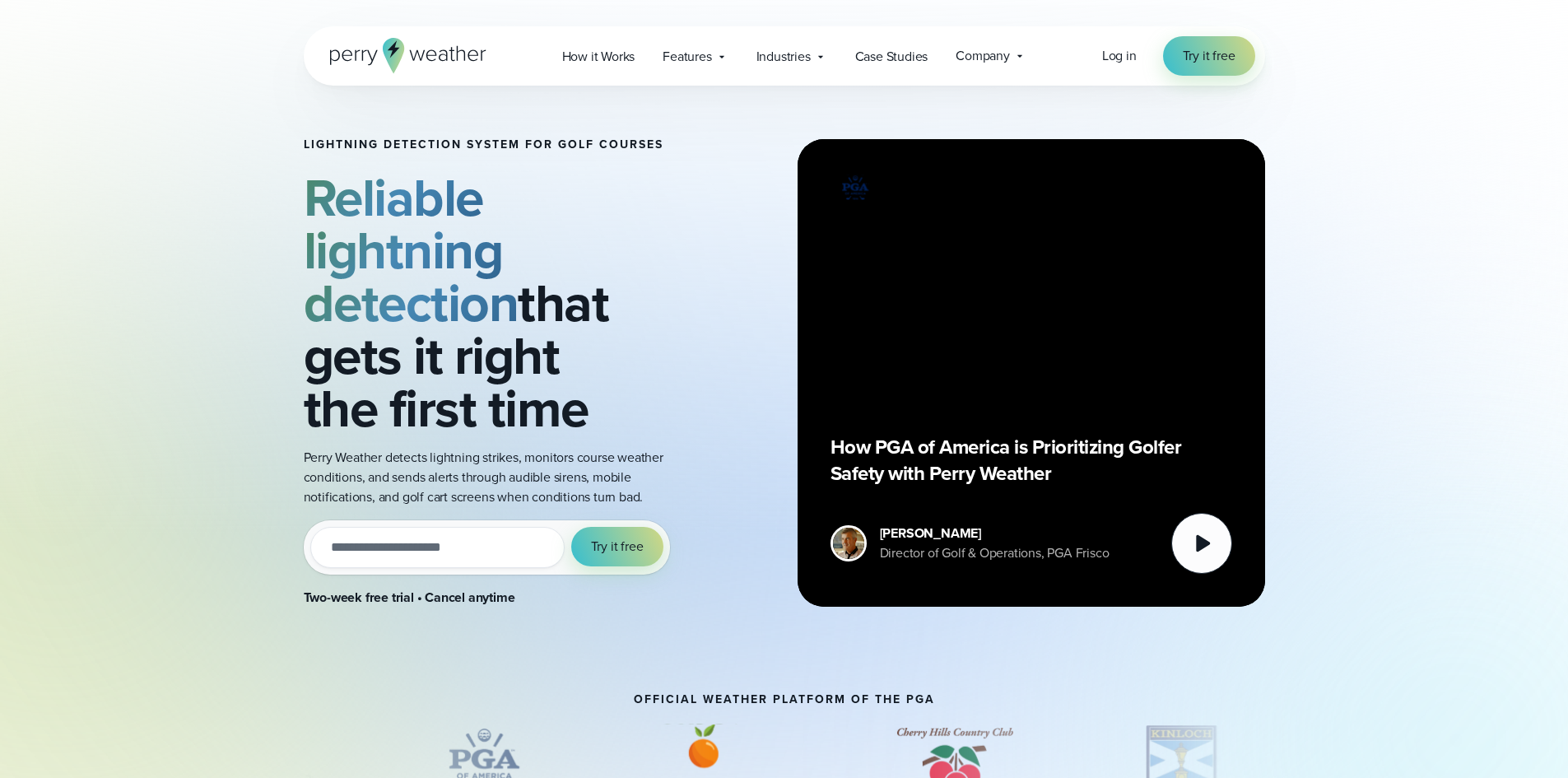
drag, startPoint x: 464, startPoint y: 50, endPoint x: 455, endPoint y: 59, distance: 12.7
click at [464, 50] on icon at bounding box center [407, 55] width 156 height 36
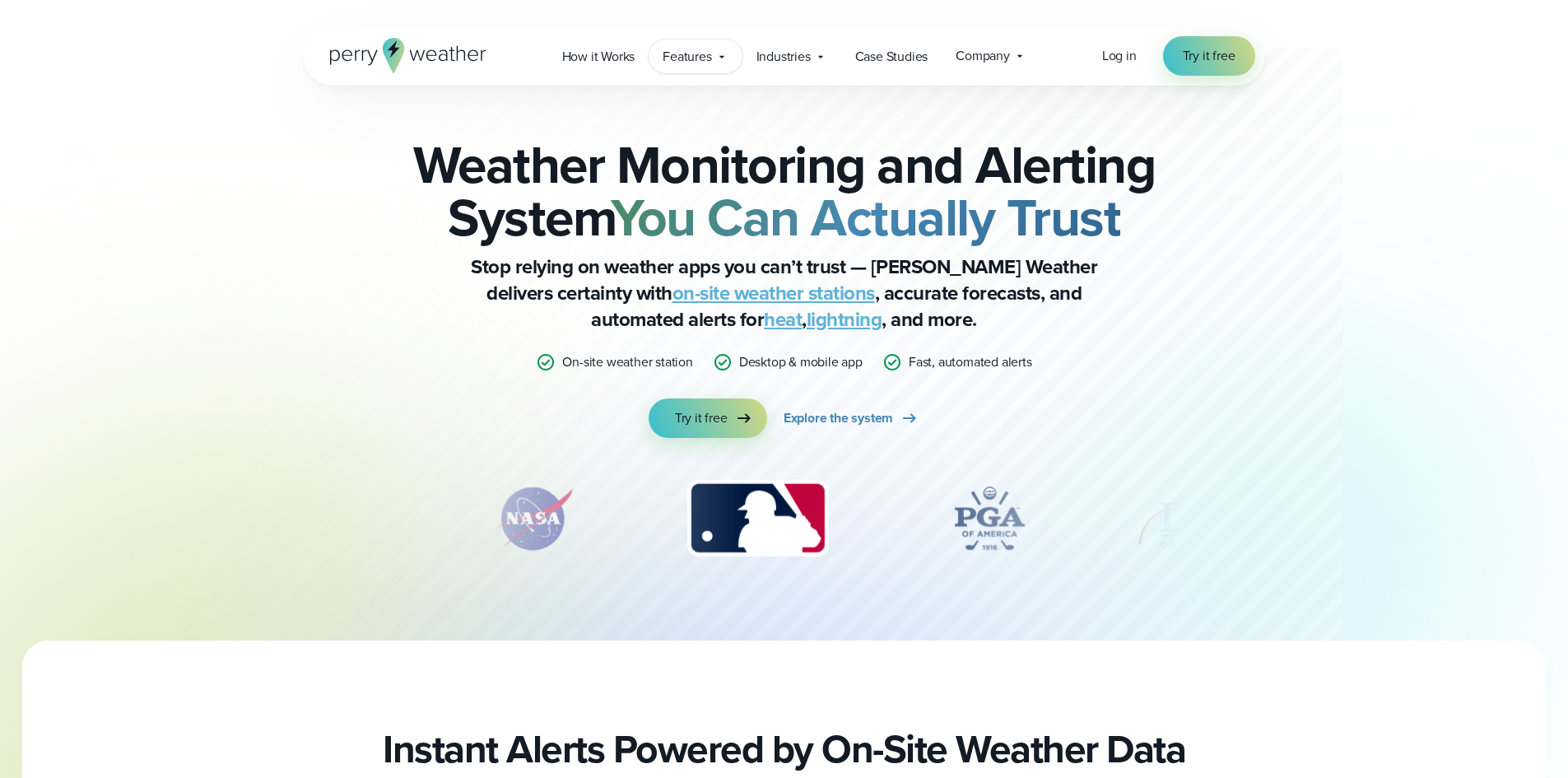
click at [724, 60] on icon at bounding box center [722, 57] width 13 height 13
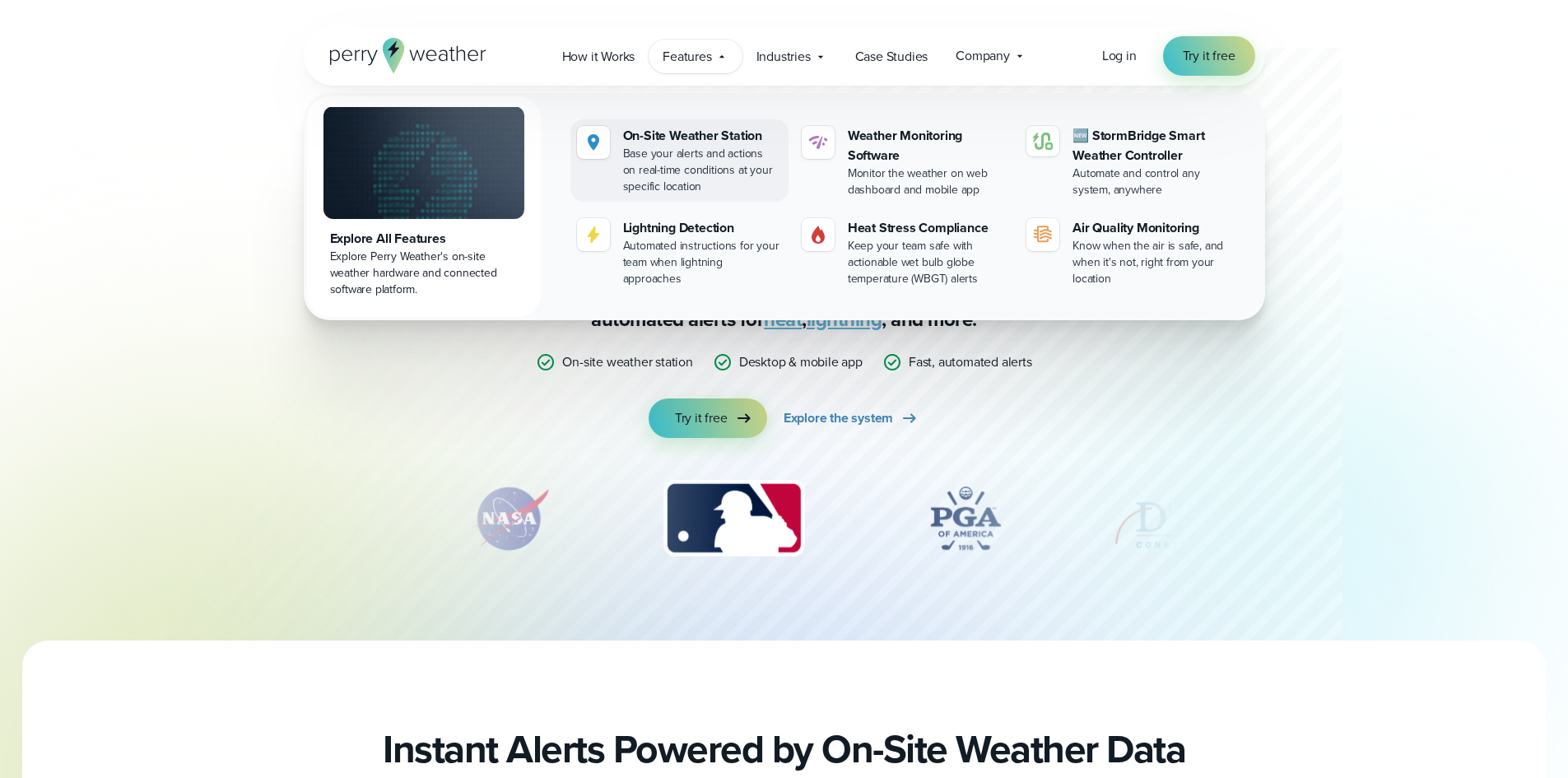
drag, startPoint x: 697, startPoint y: 142, endPoint x: 711, endPoint y: 153, distance: 17.8
click at [697, 142] on div "On-Site Weather Station" at bounding box center [703, 135] width 159 height 20
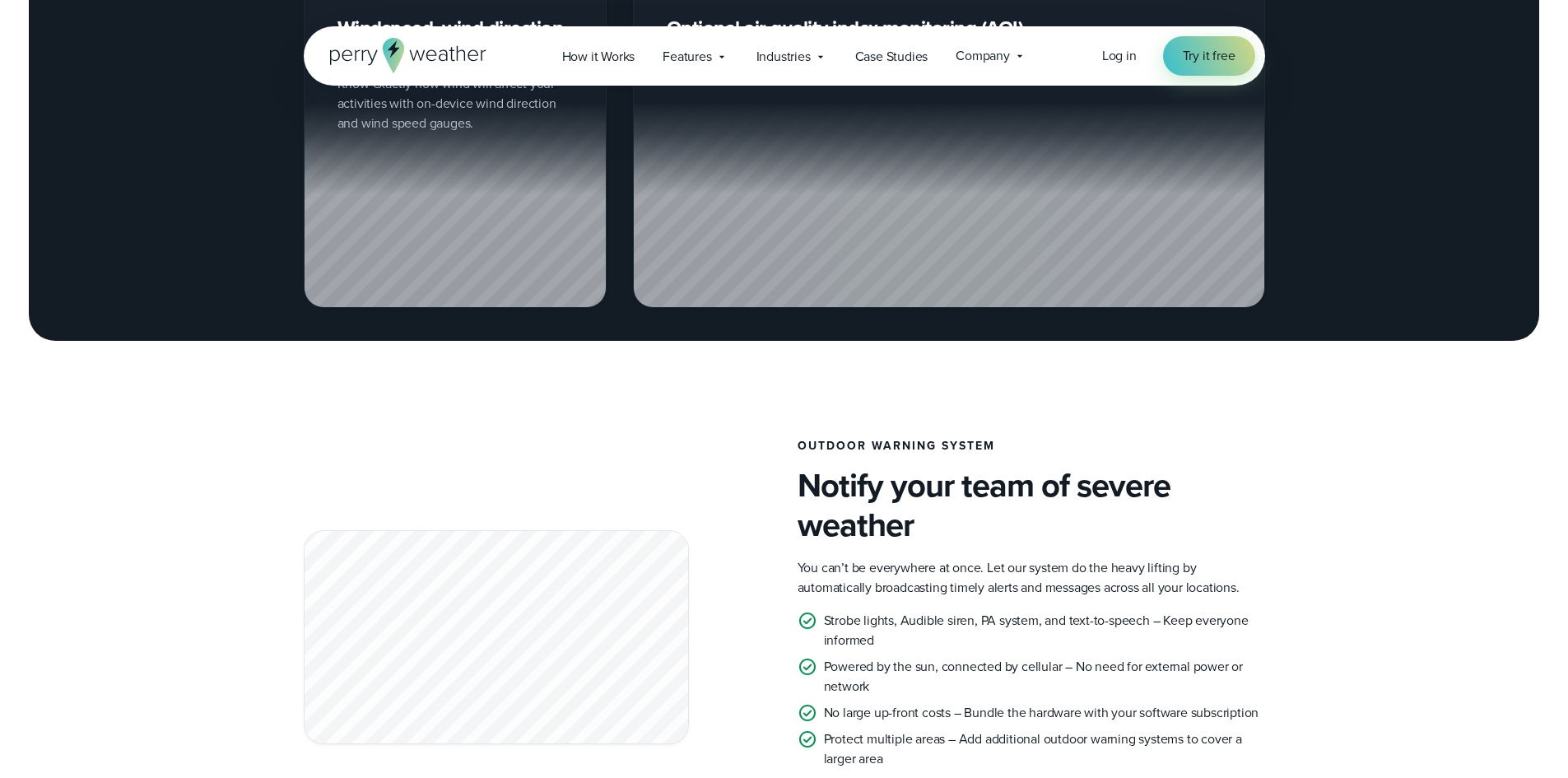
scroll to position [2880, 0]
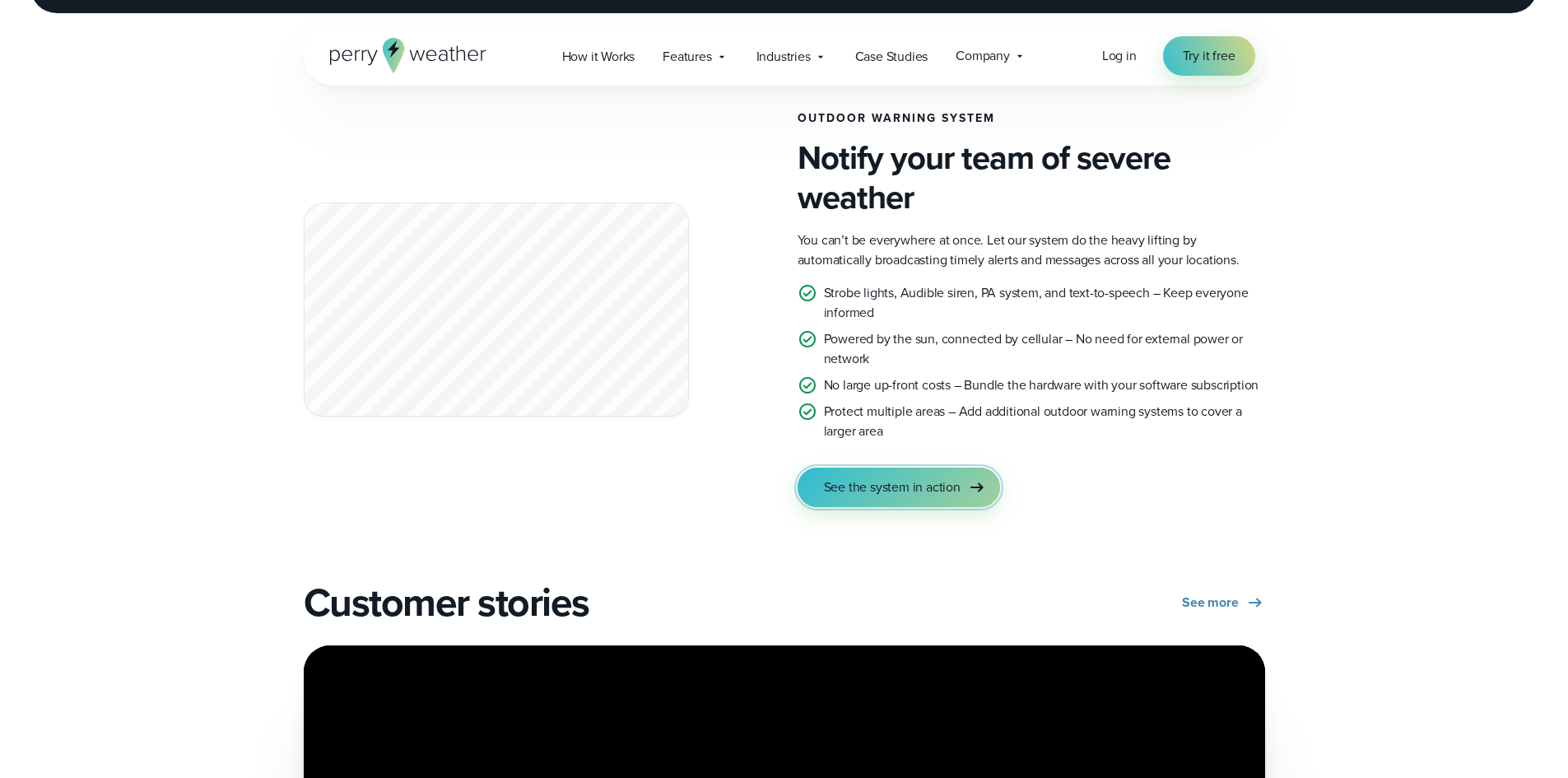
click at [903, 482] on span "See the system in action" at bounding box center [893, 487] width 137 height 20
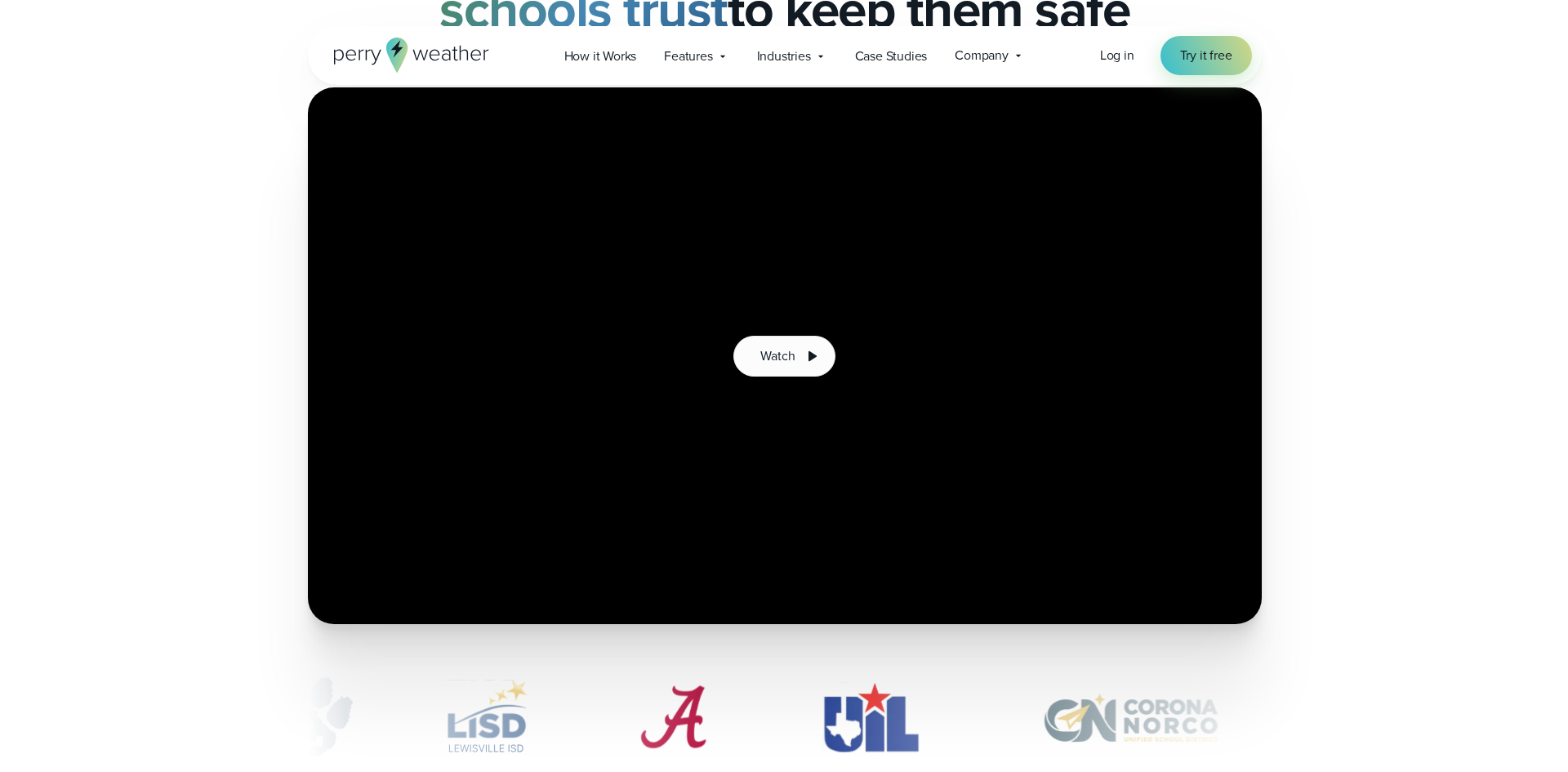
scroll to position [327, 0]
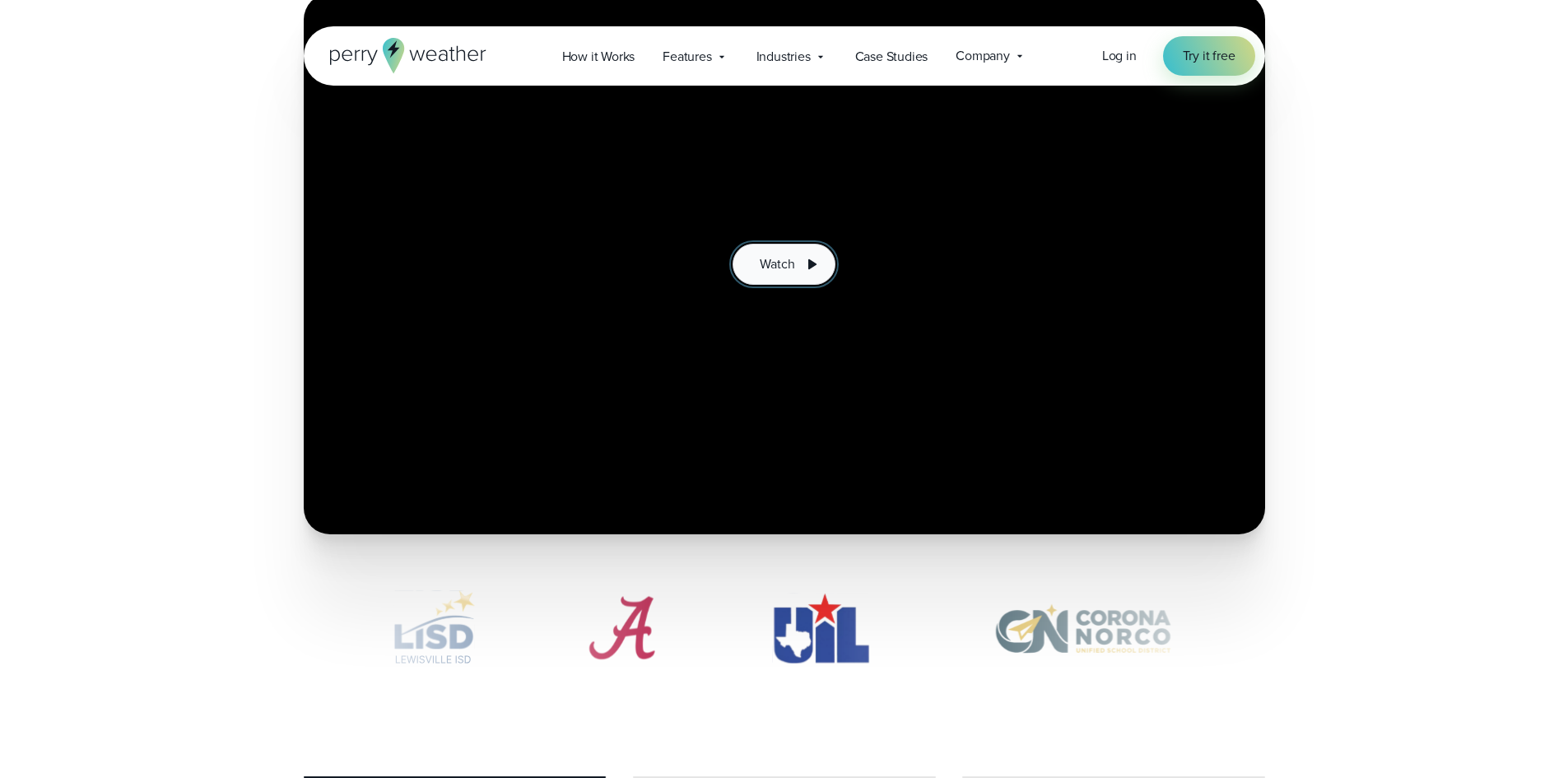
click at [788, 263] on span "Watch" at bounding box center [777, 264] width 35 height 20
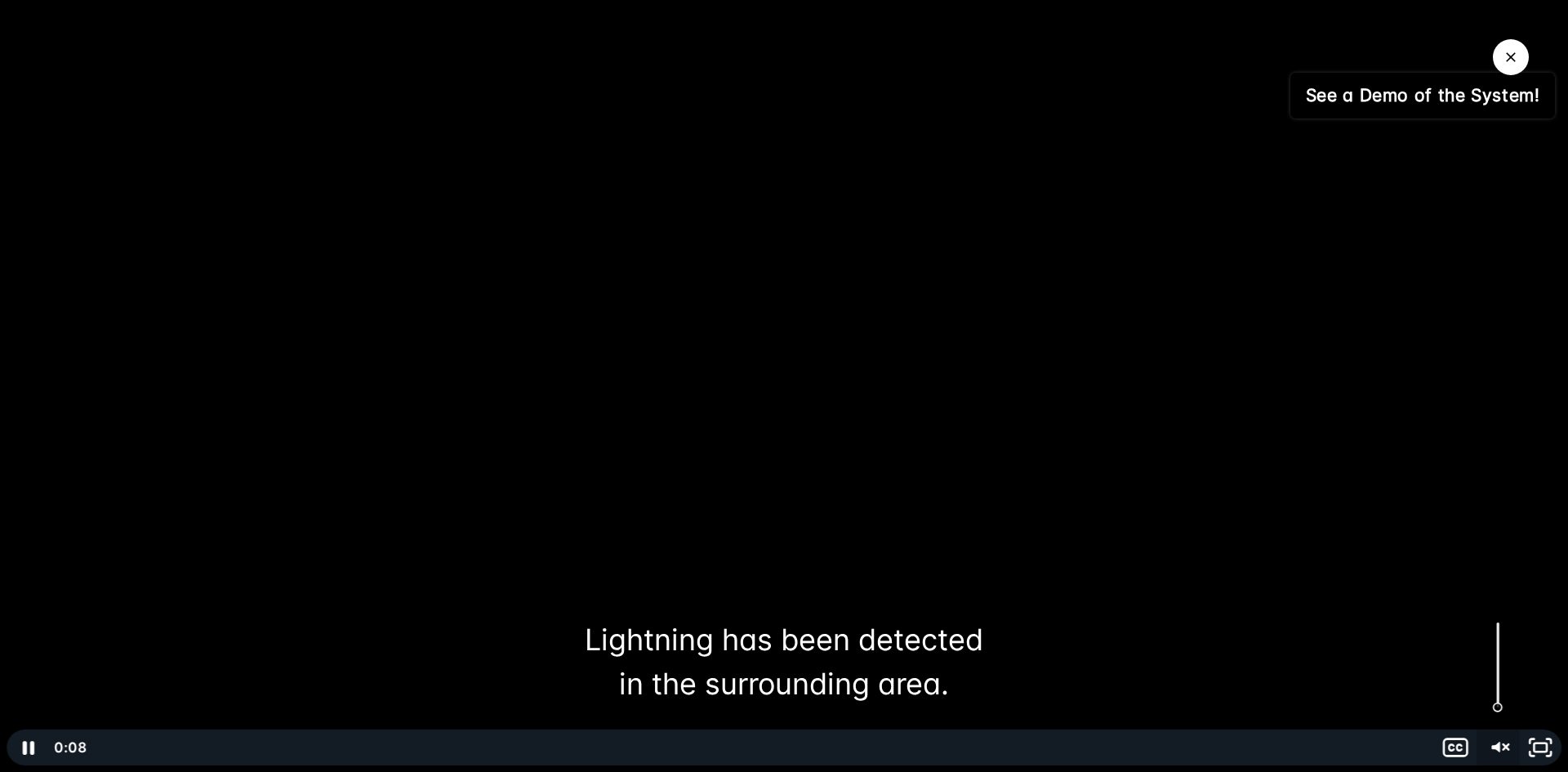
click at [1495, 741] on icon "Unmute" at bounding box center [1498, 747] width 43 height 36
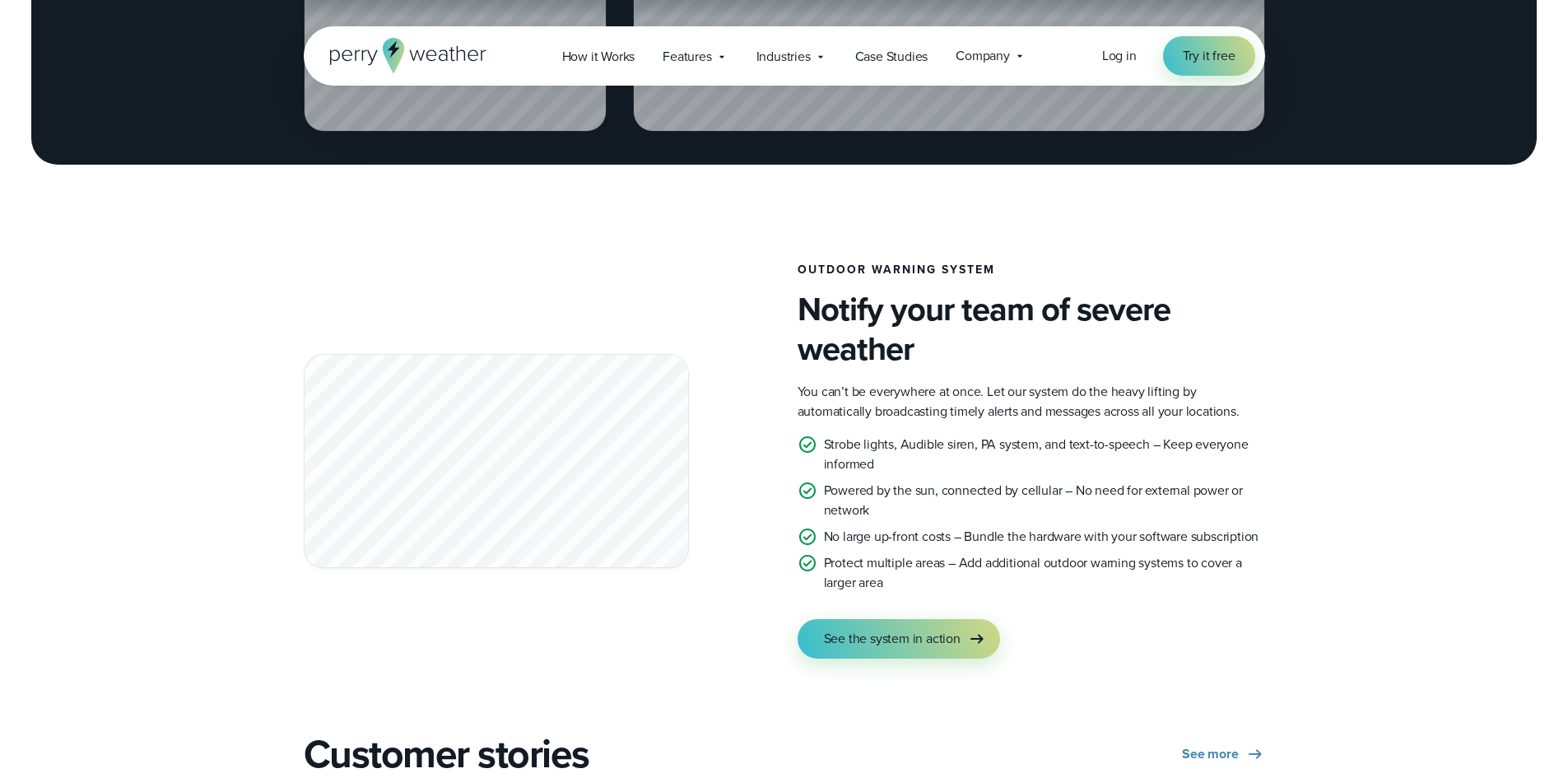
scroll to position [2797, 0]
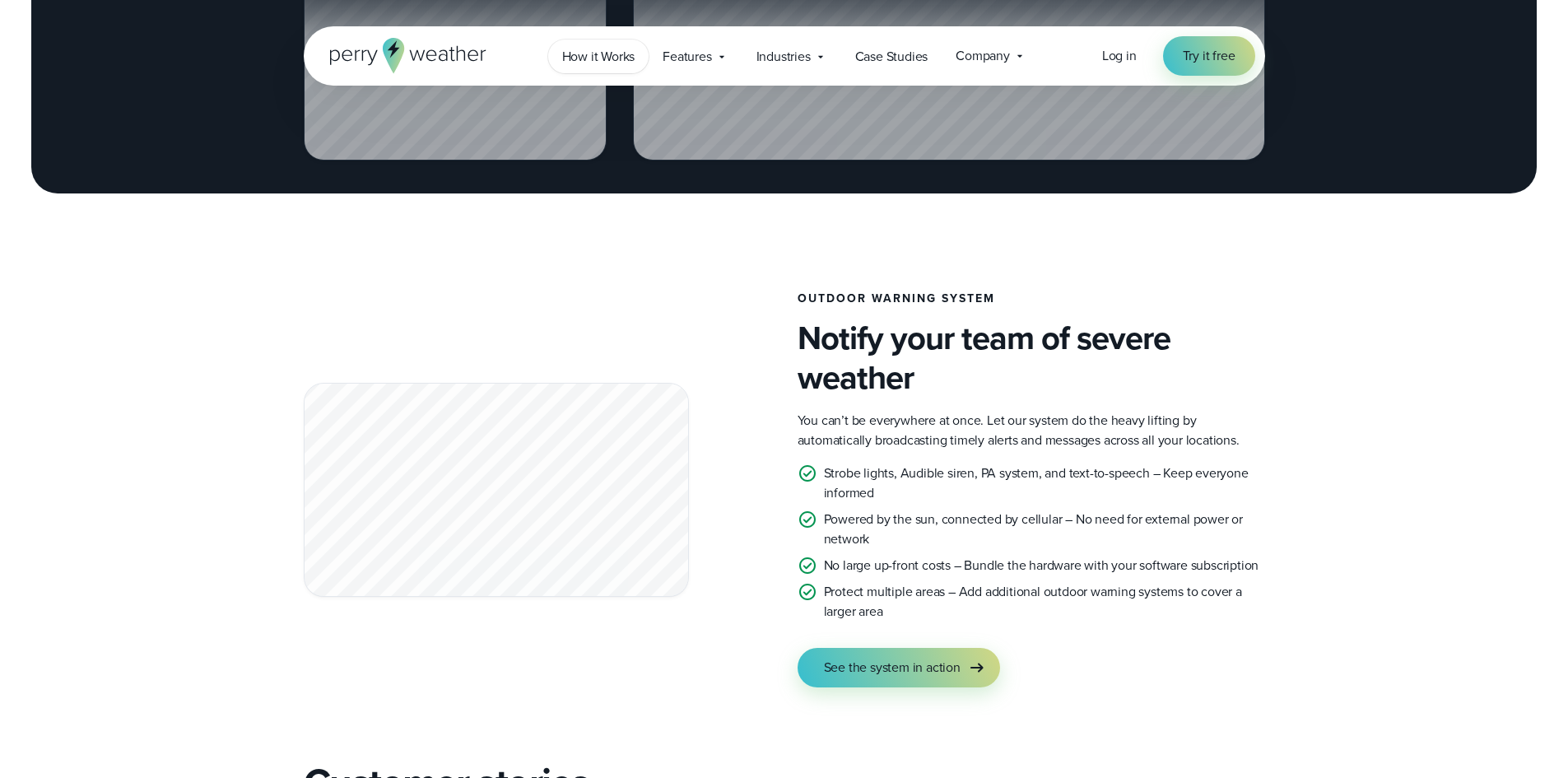
click at [592, 55] on span "How it Works" at bounding box center [599, 56] width 73 height 20
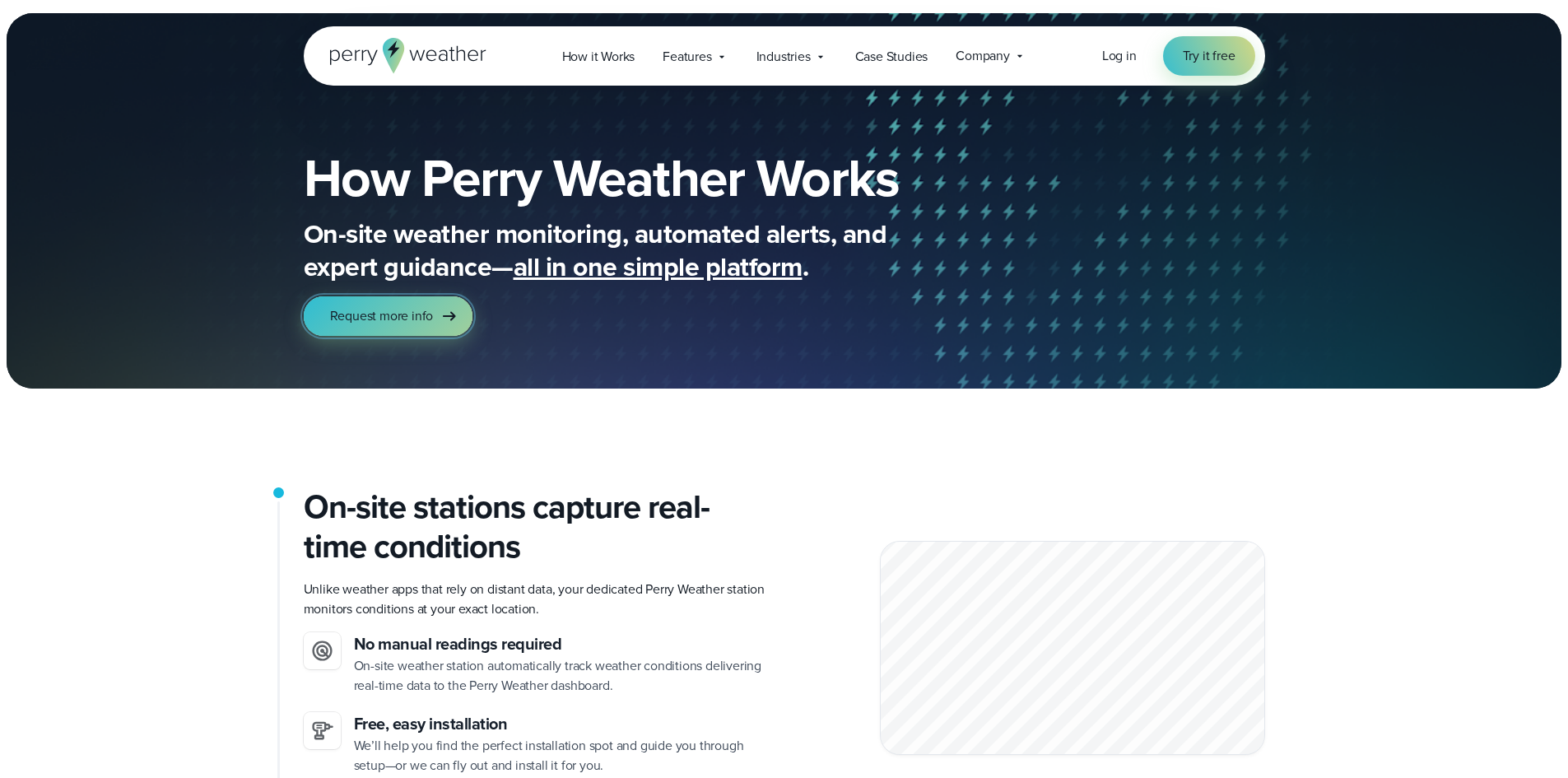
click at [413, 305] on link "Request more info" at bounding box center [388, 316] width 170 height 39
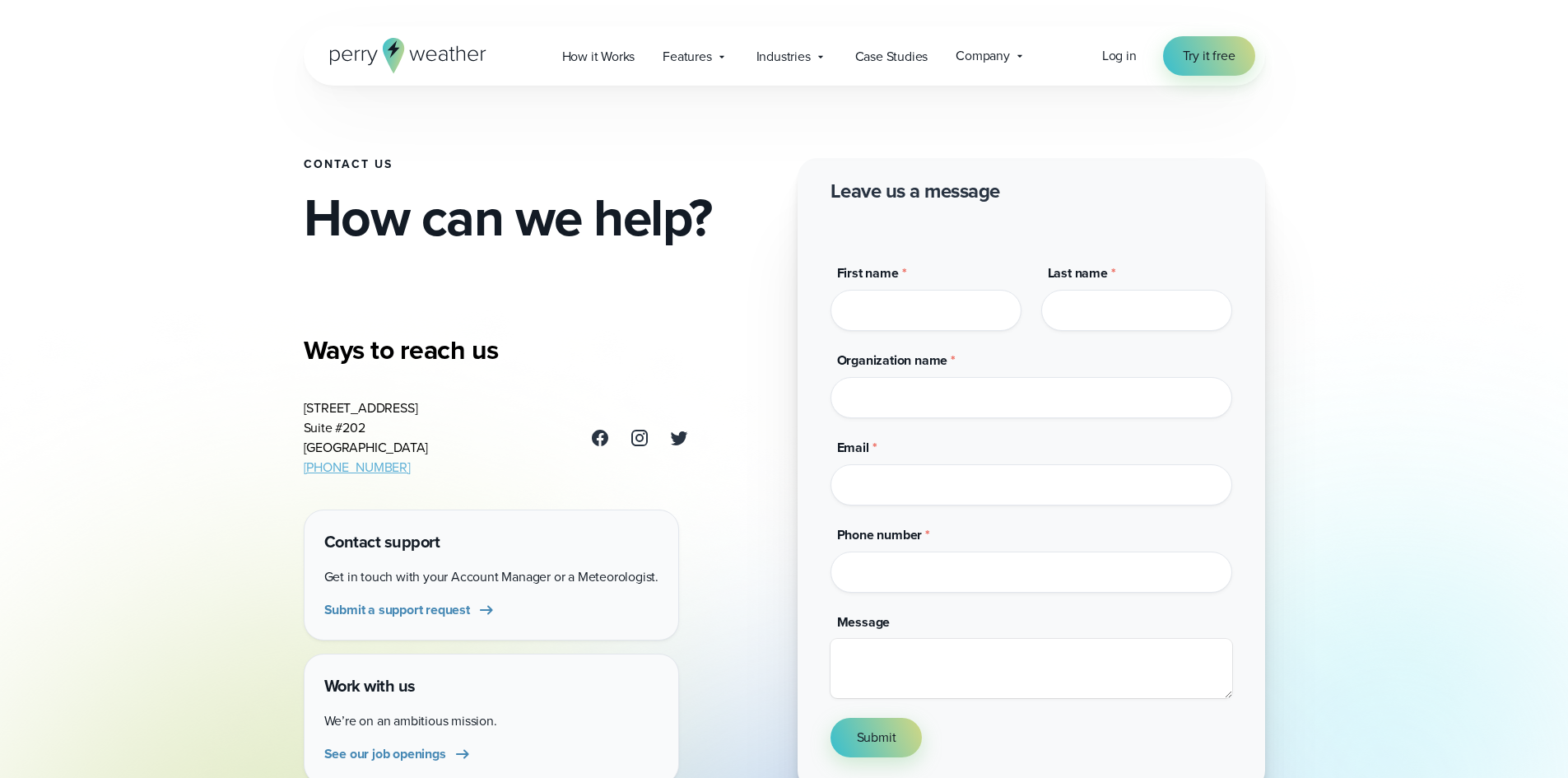
click at [958, 291] on input "First name *" at bounding box center [926, 310] width 191 height 41
type input "*****"
click at [902, 404] on input "Organization name *" at bounding box center [1031, 398] width 402 height 41
type input "**********"
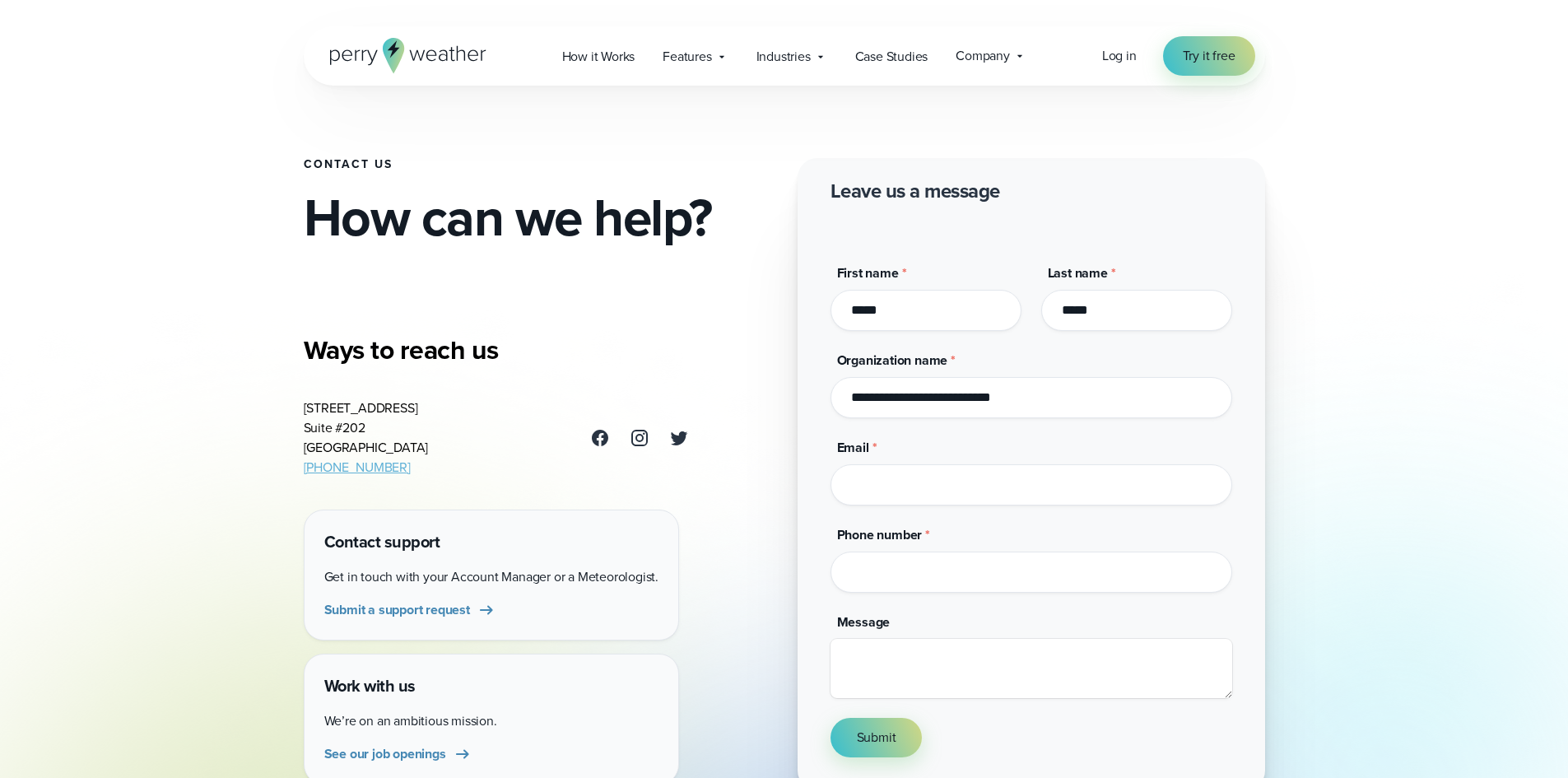
drag, startPoint x: 923, startPoint y: 494, endPoint x: 934, endPoint y: 491, distance: 11.4
click at [923, 494] on input "Email *" at bounding box center [1031, 485] width 402 height 41
type input "**********"
drag, startPoint x: 900, startPoint y: 652, endPoint x: 982, endPoint y: 623, distance: 87.0
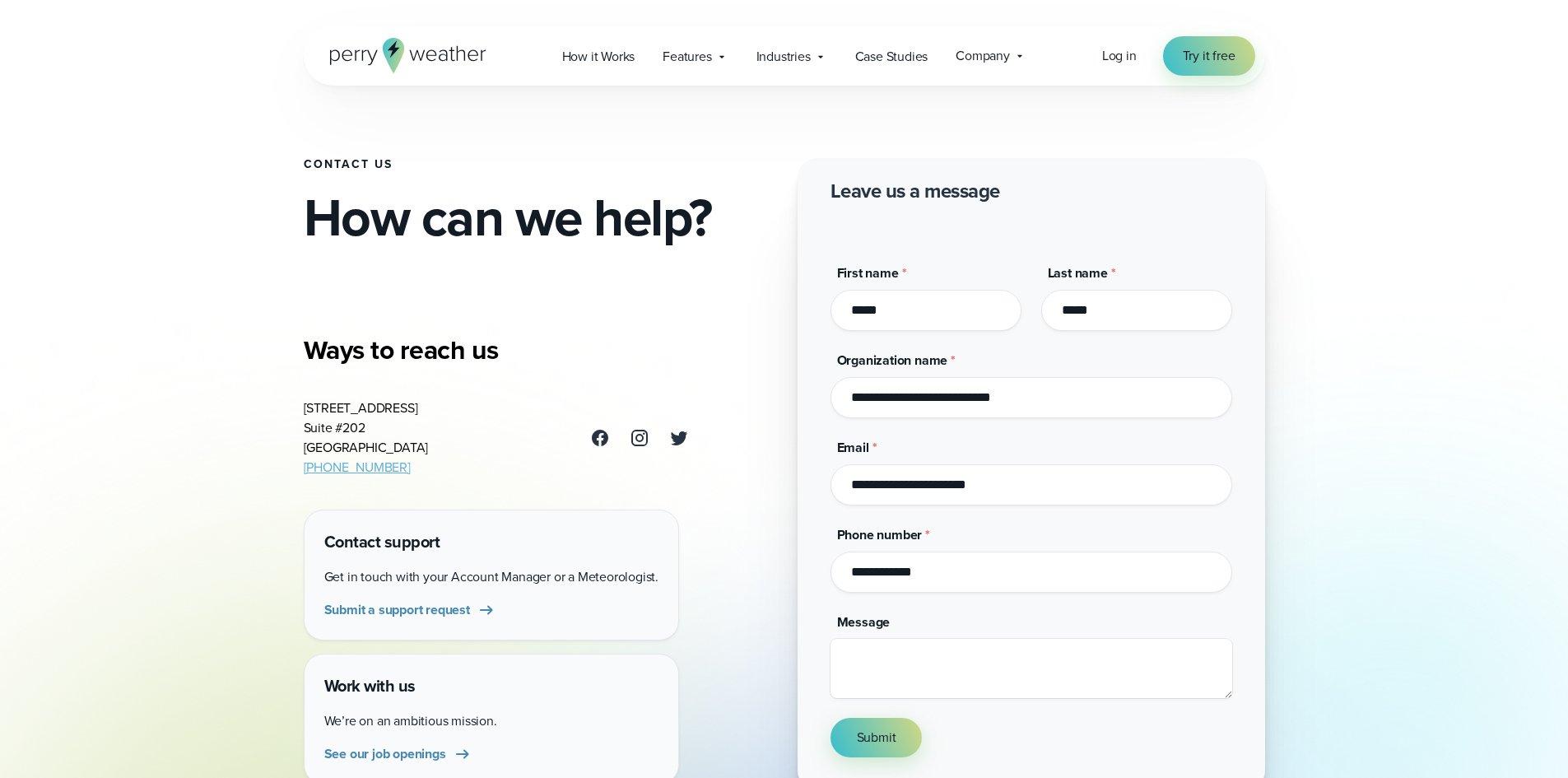
click at [900, 650] on textarea "Message" at bounding box center [1031, 668] width 402 height 59
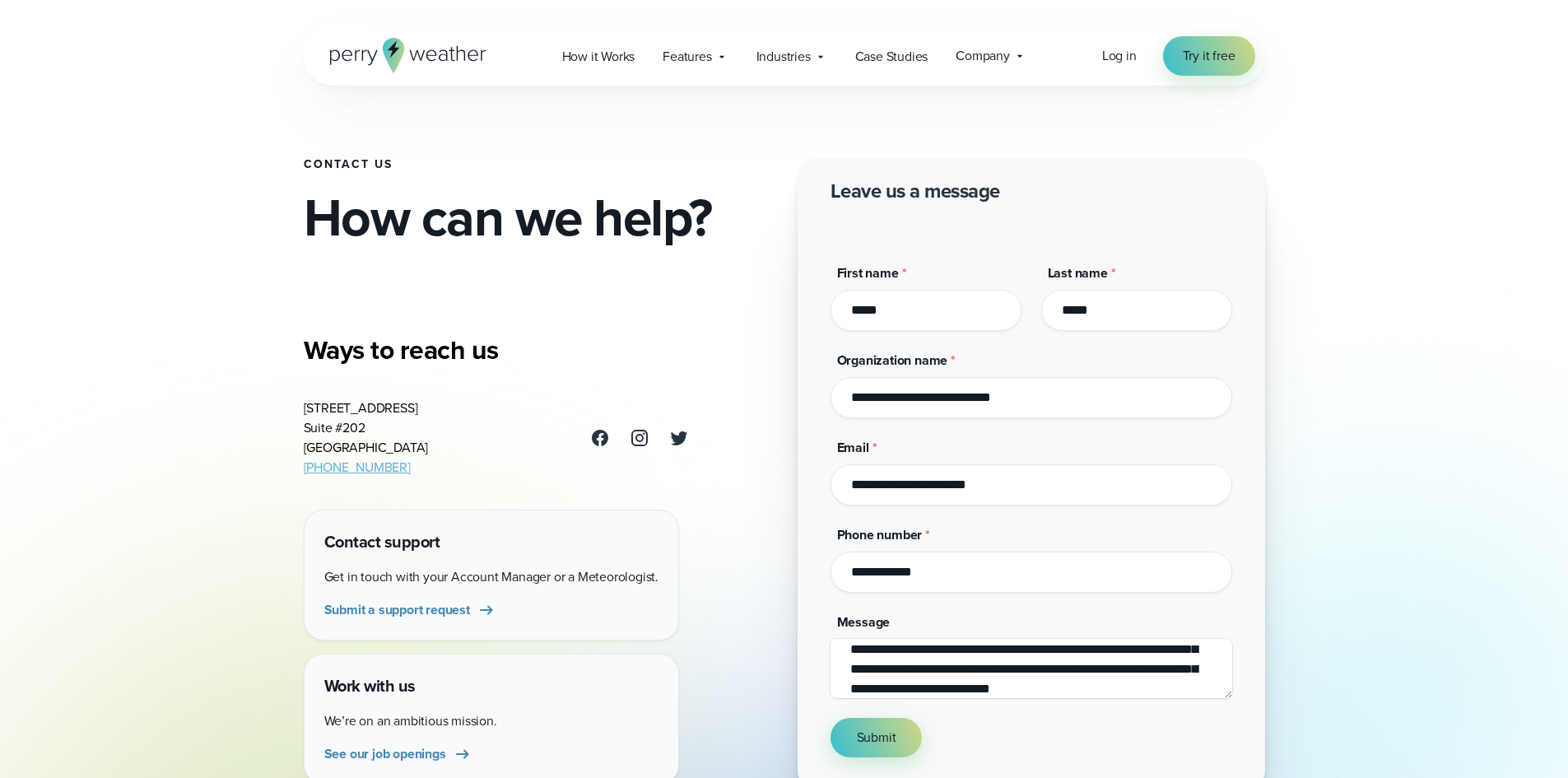
scroll to position [68, 0]
type textarea "**********"
click at [890, 736] on span "Submit" at bounding box center [877, 737] width 39 height 20
